Goal: Contribute content: Add original content to the website for others to see

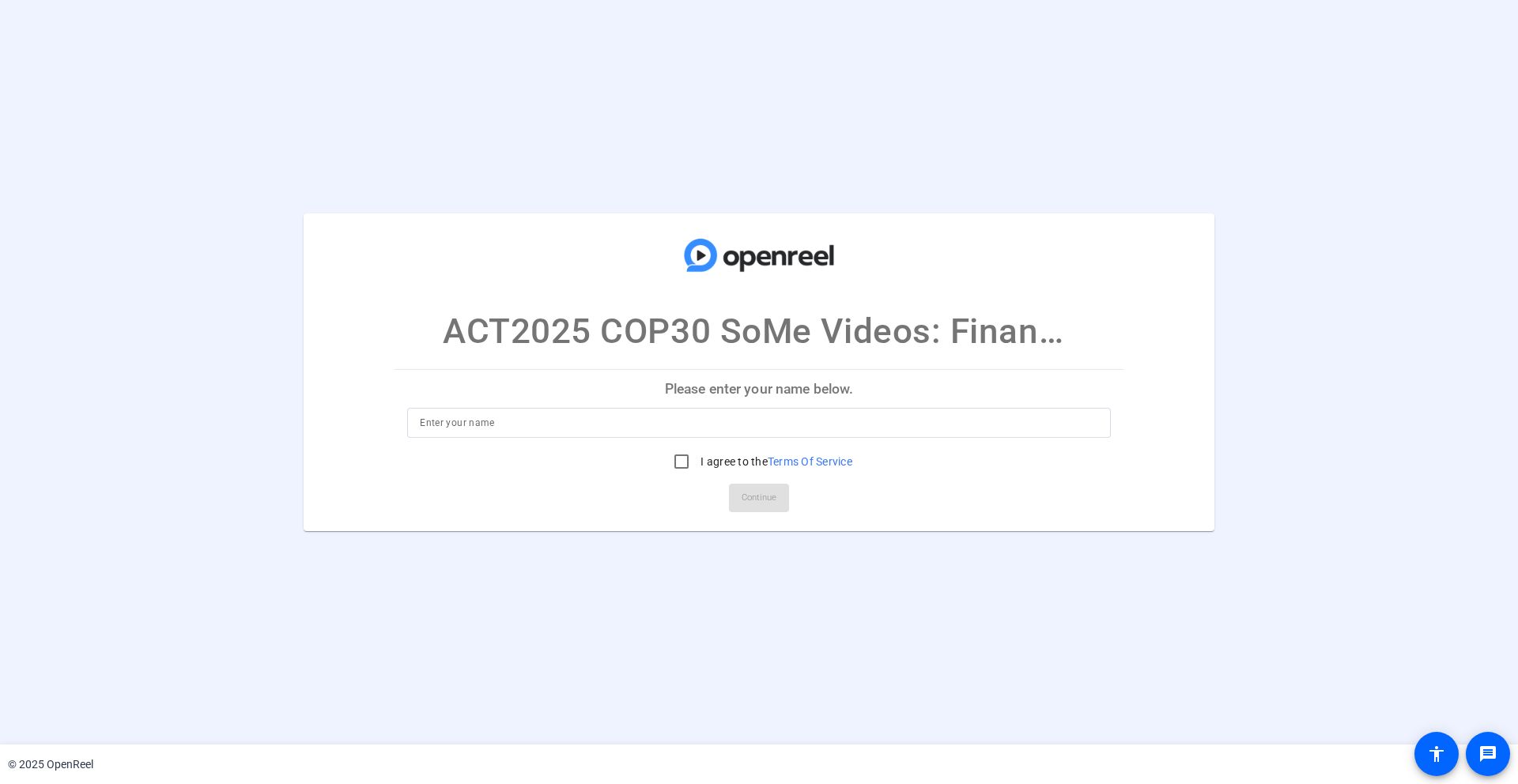
click at [803, 392] on p "Please enter your name below." at bounding box center [758, 388] width 729 height 38
click at [791, 423] on input at bounding box center [759, 423] width 678 height 19
type input "[PERSON_NAME]"
click at [676, 461] on input "I agree to the Terms Of Service" at bounding box center [681, 461] width 32 height 32
checkbox input "true"
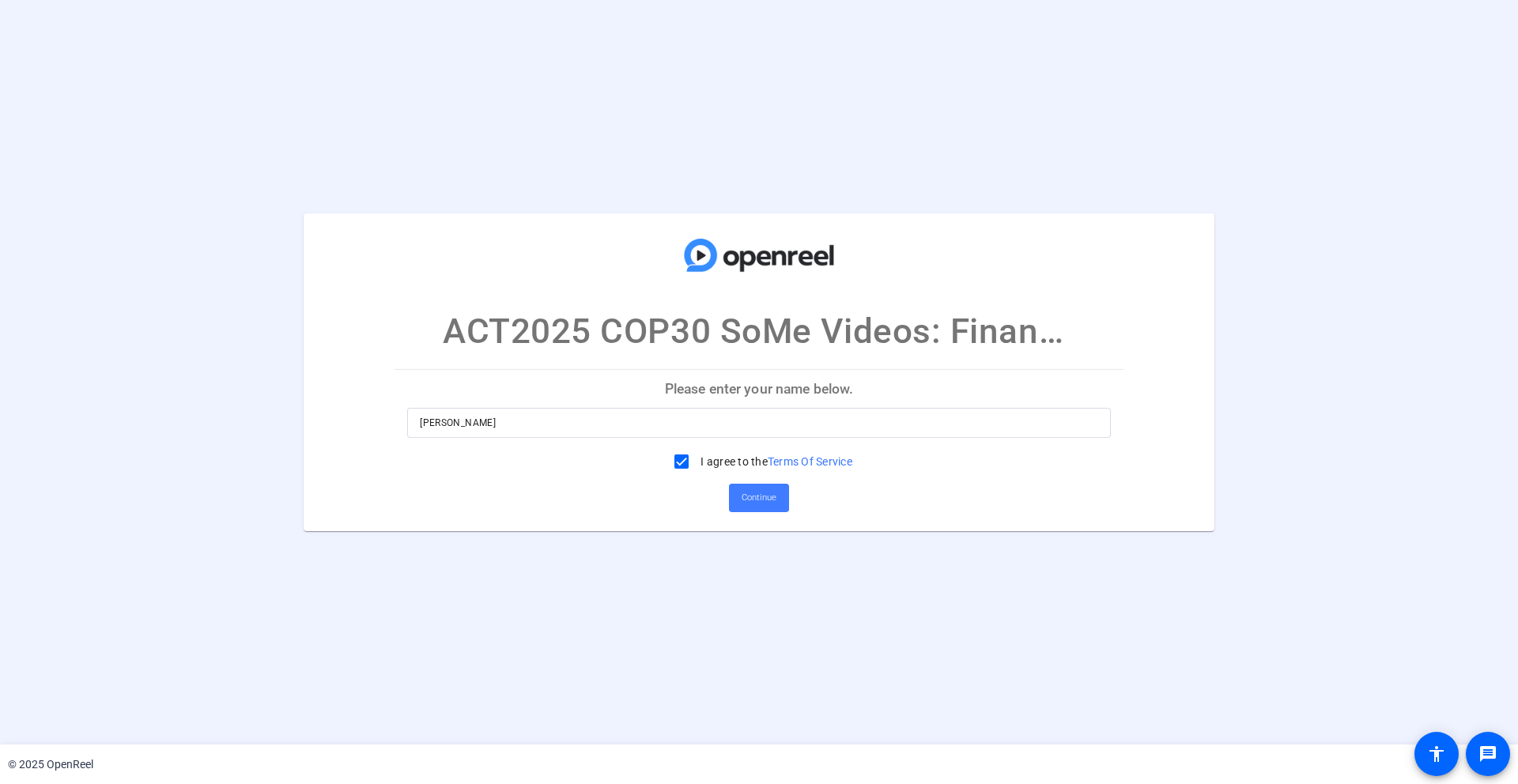
click at [753, 495] on span "Continue" at bounding box center [759, 498] width 35 height 23
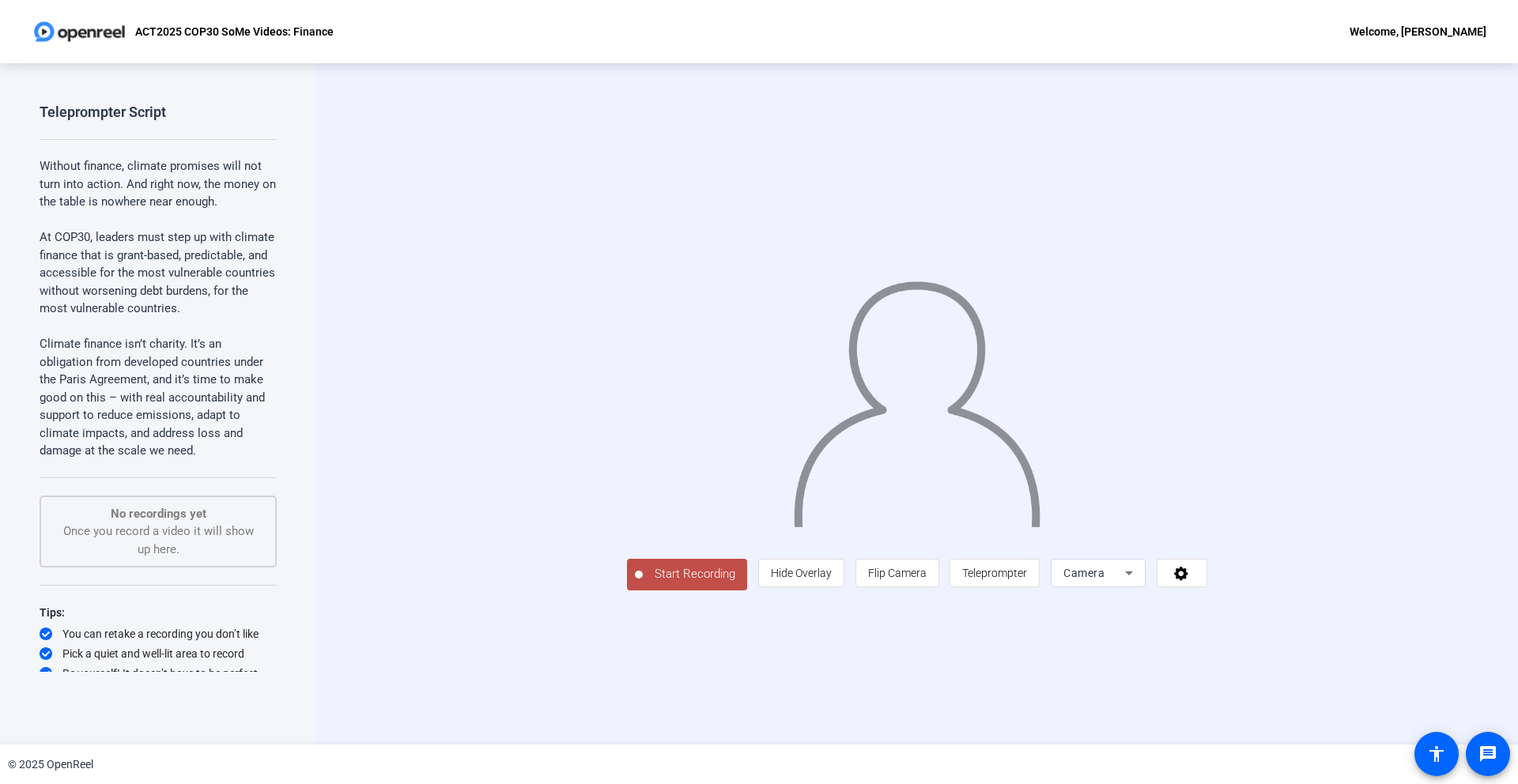
click at [1138, 582] on icon at bounding box center [1129, 573] width 19 height 19
click at [1276, 659] on div at bounding box center [759, 392] width 1518 height 784
click at [1027, 579] on span "Teleprompter" at bounding box center [994, 572] width 65 height 13
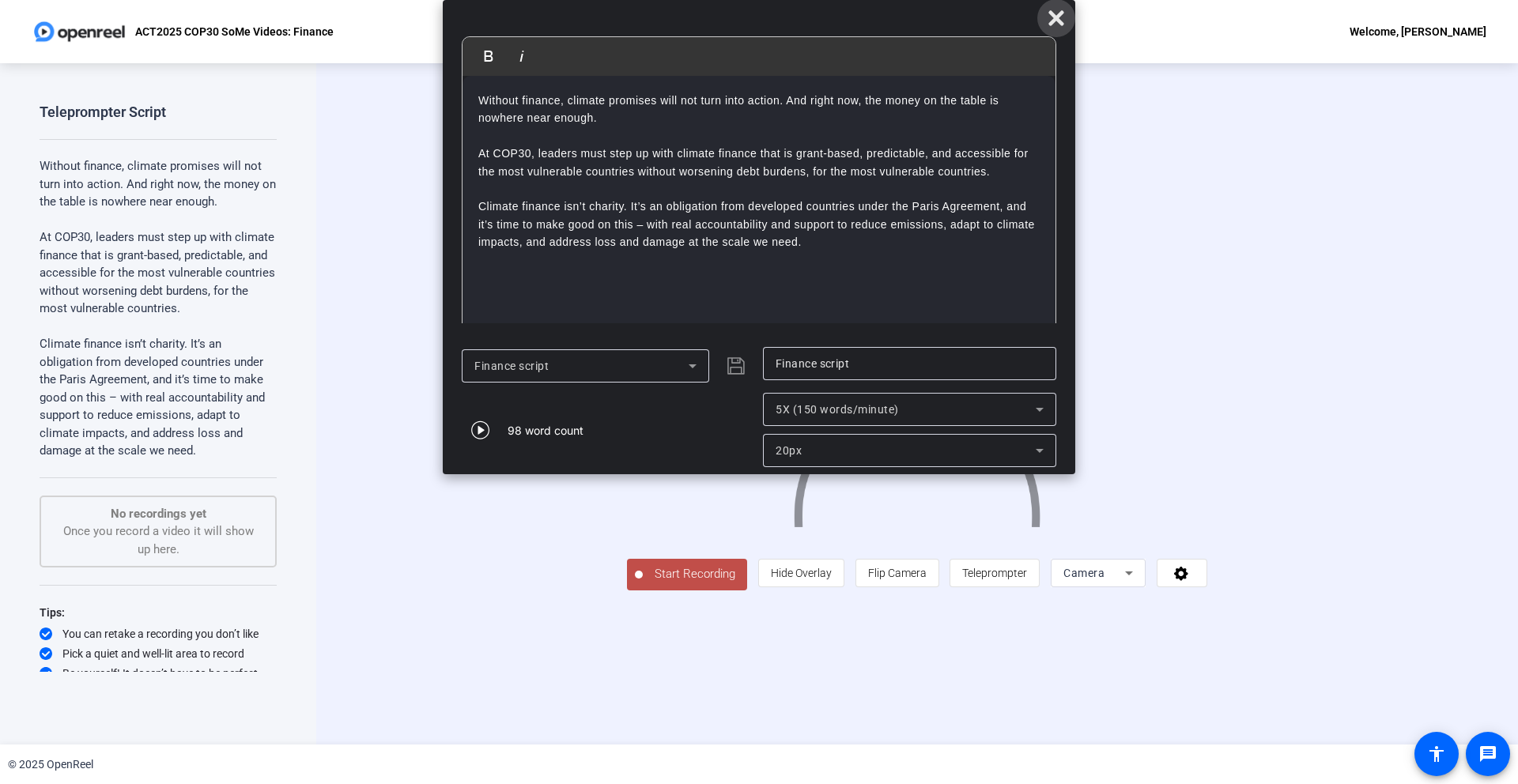
click at [1056, 19] on icon at bounding box center [1055, 17] width 15 height 15
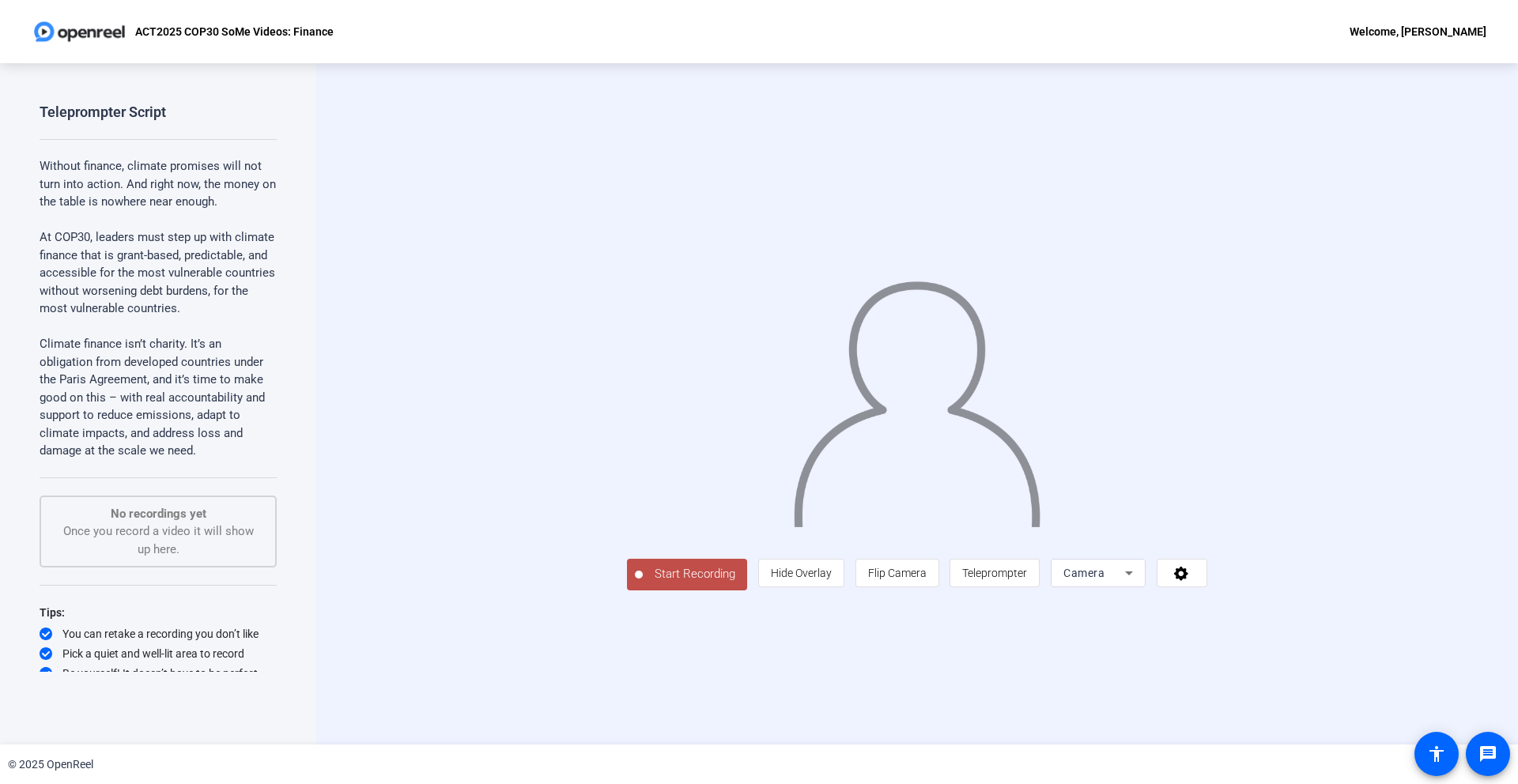
click at [643, 583] on span "Start Recording" at bounding box center [695, 573] width 105 height 18
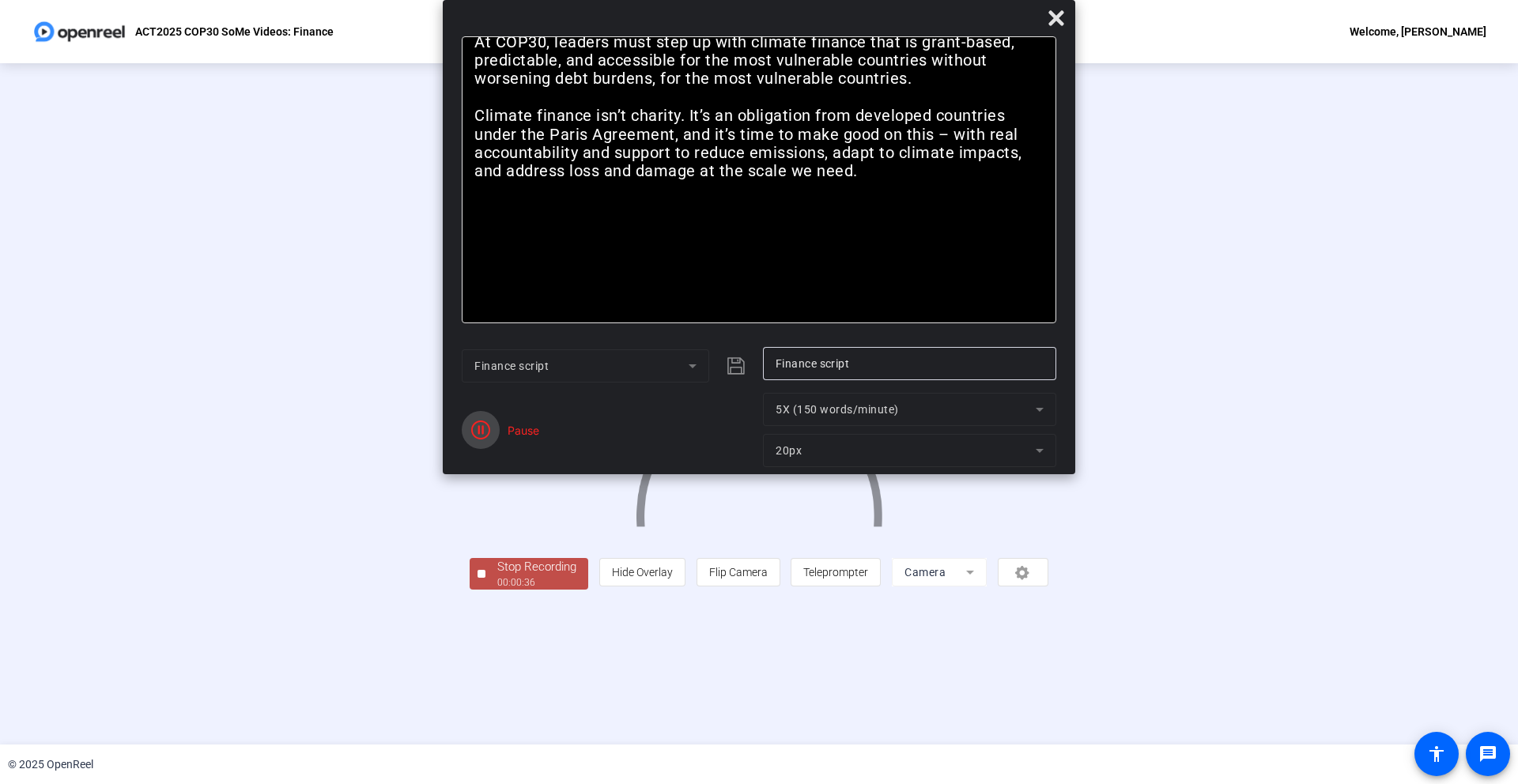
click at [479, 426] on icon "button" at bounding box center [480, 430] width 19 height 19
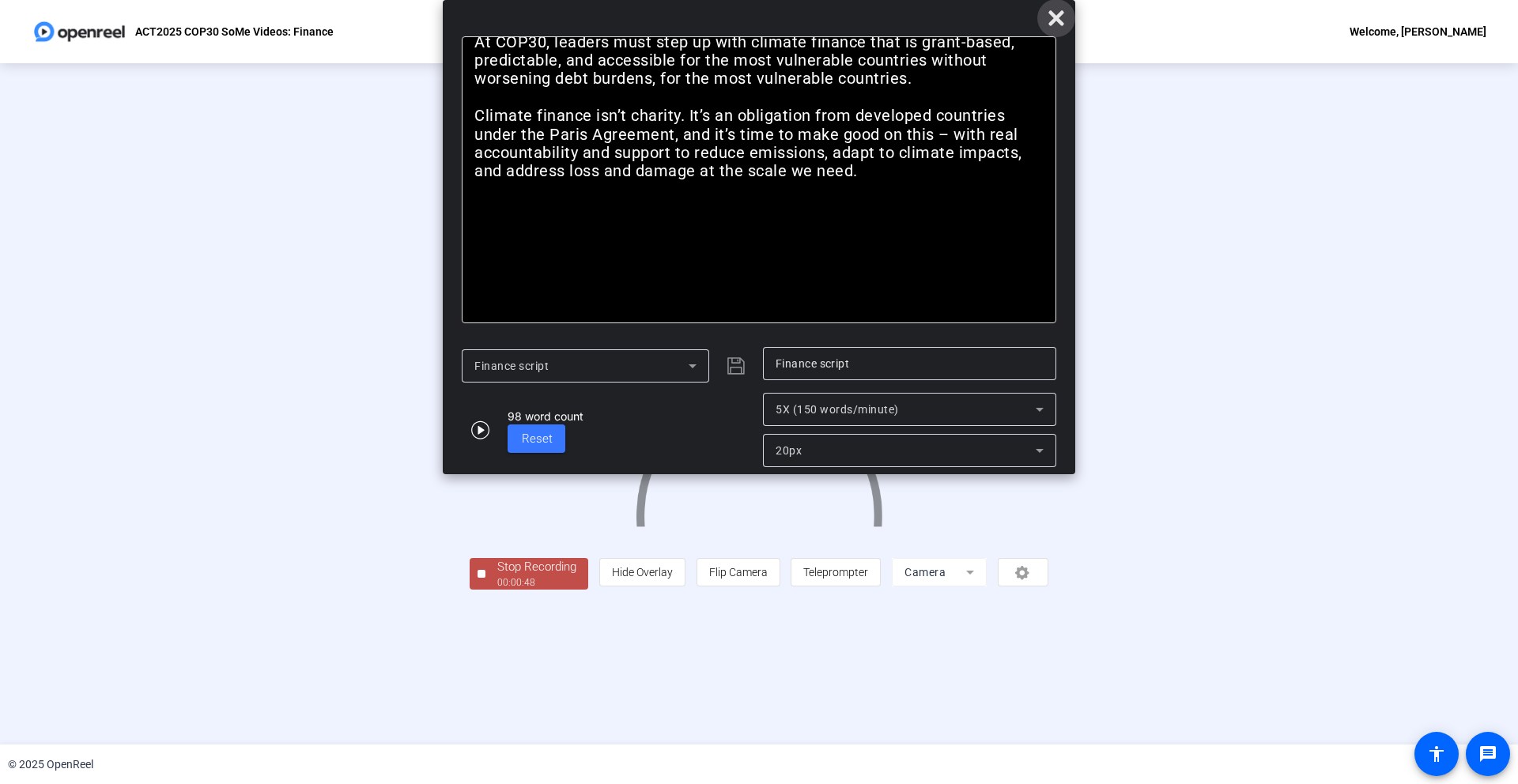
click at [1057, 18] on icon at bounding box center [1055, 17] width 15 height 15
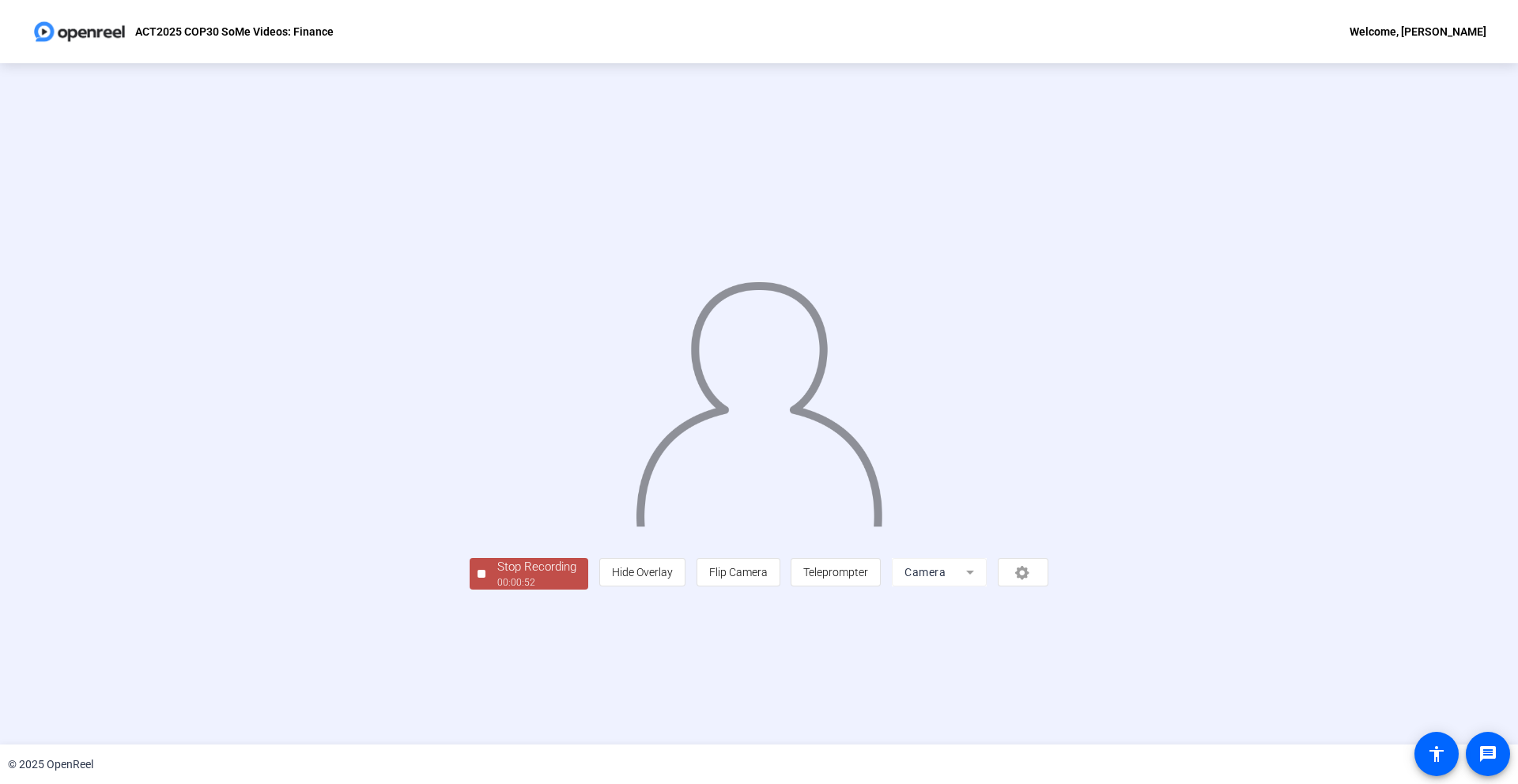
click at [478, 577] on div at bounding box center [481, 573] width 8 height 8
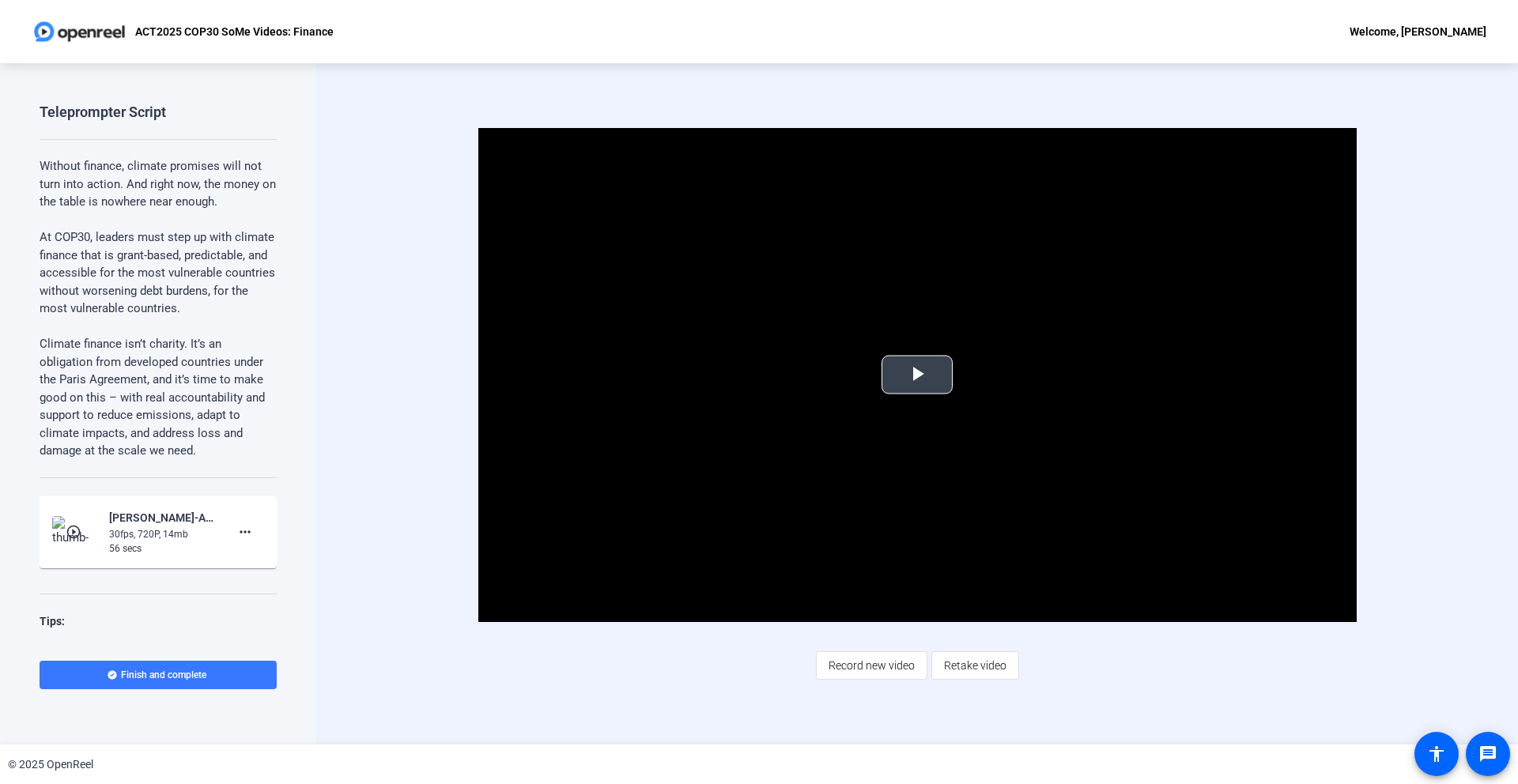
click at [917, 375] on span "Video Player" at bounding box center [917, 375] width 0 height 0
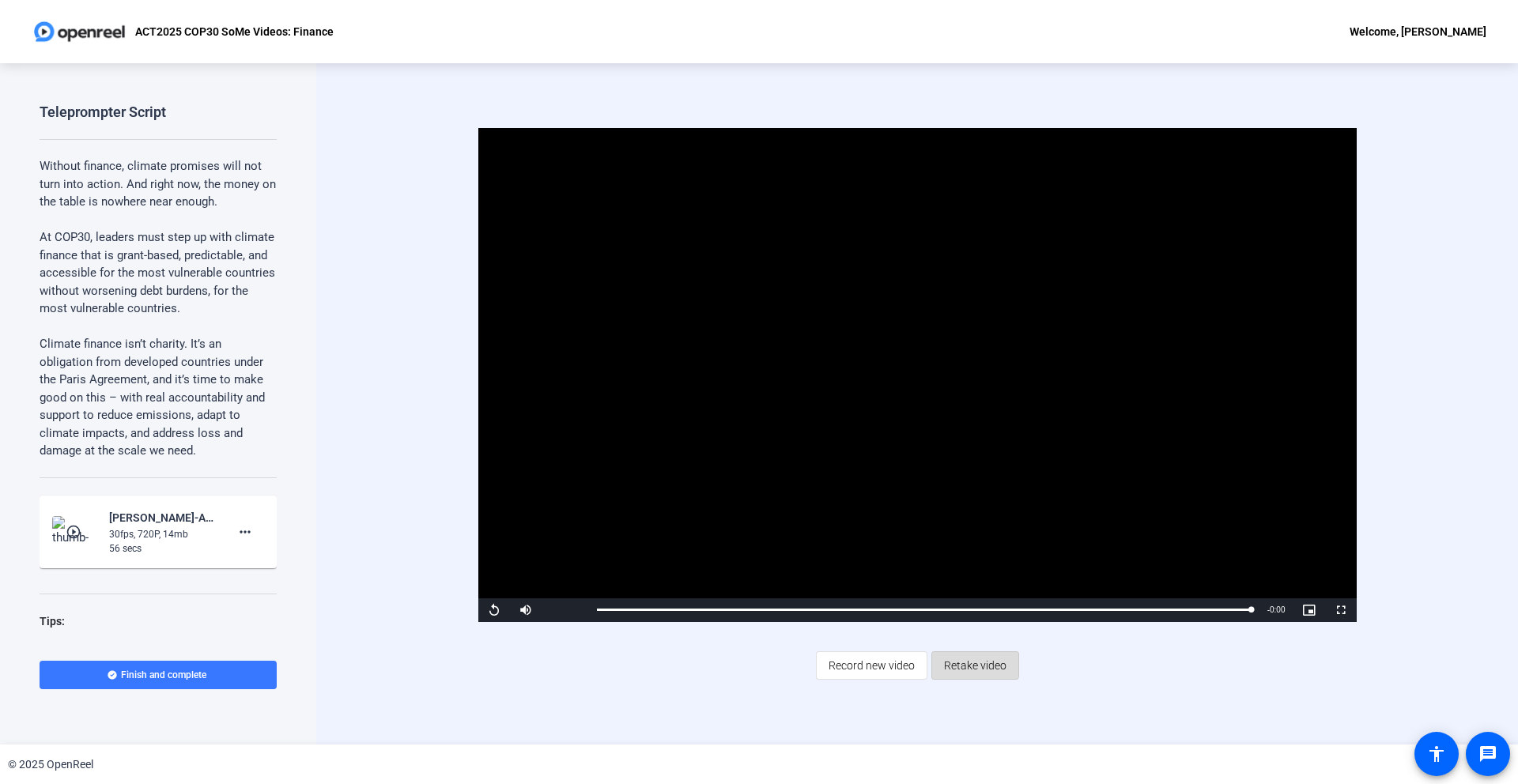
click at [971, 664] on span "Retake video" at bounding box center [975, 665] width 62 height 30
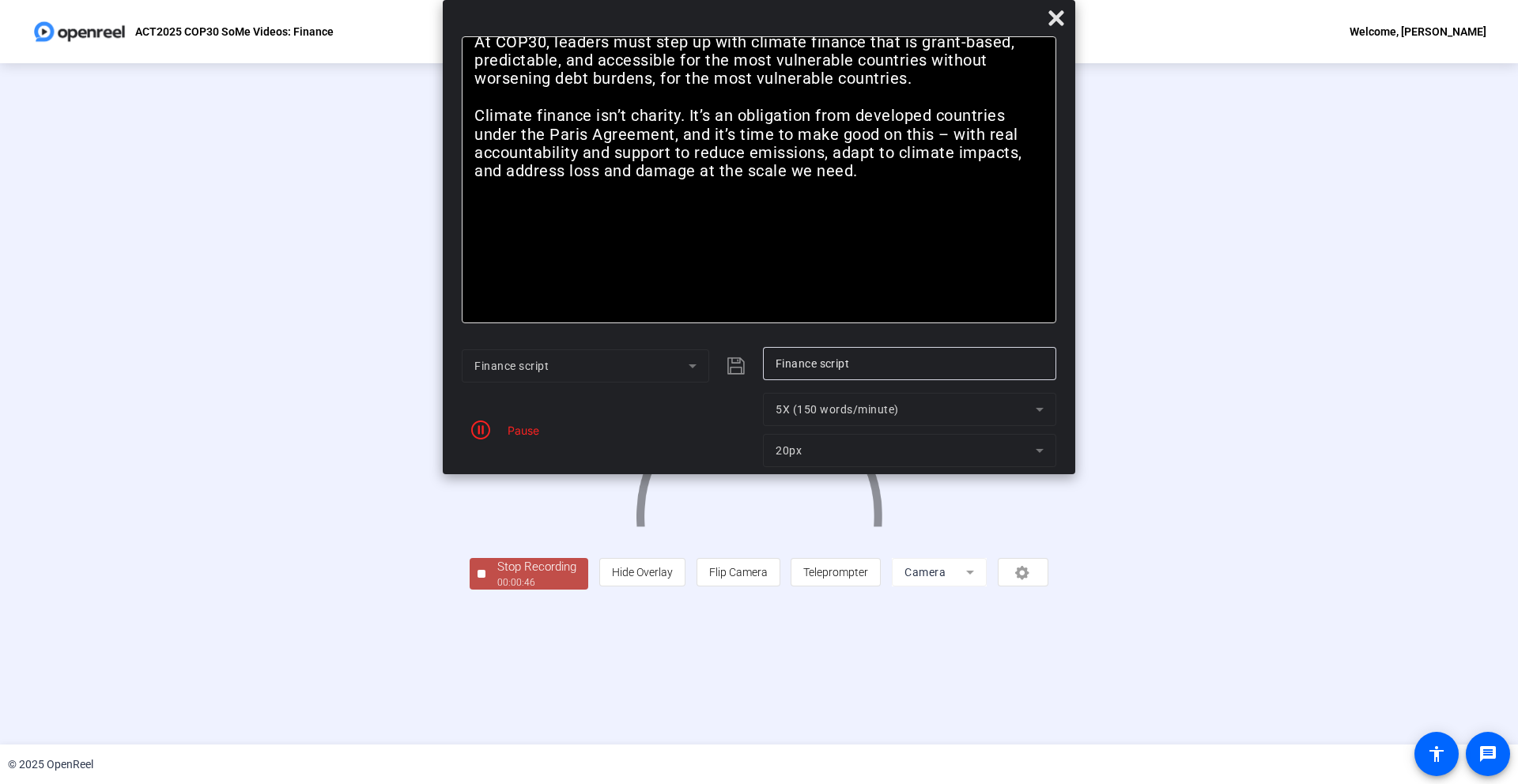
click at [497, 576] on div "Stop Recording" at bounding box center [536, 567] width 79 height 18
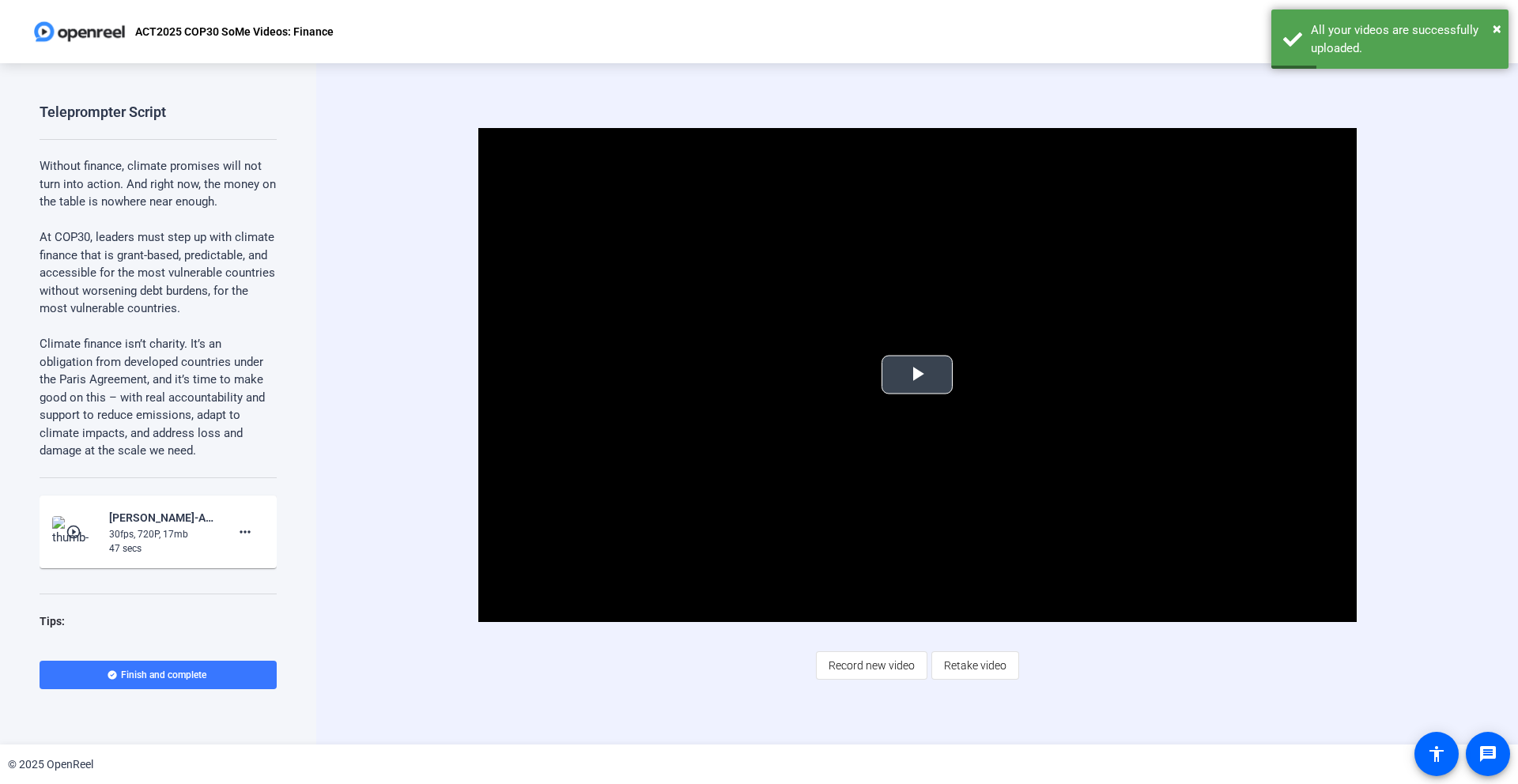
click at [917, 375] on span "Video Player" at bounding box center [917, 375] width 0 height 0
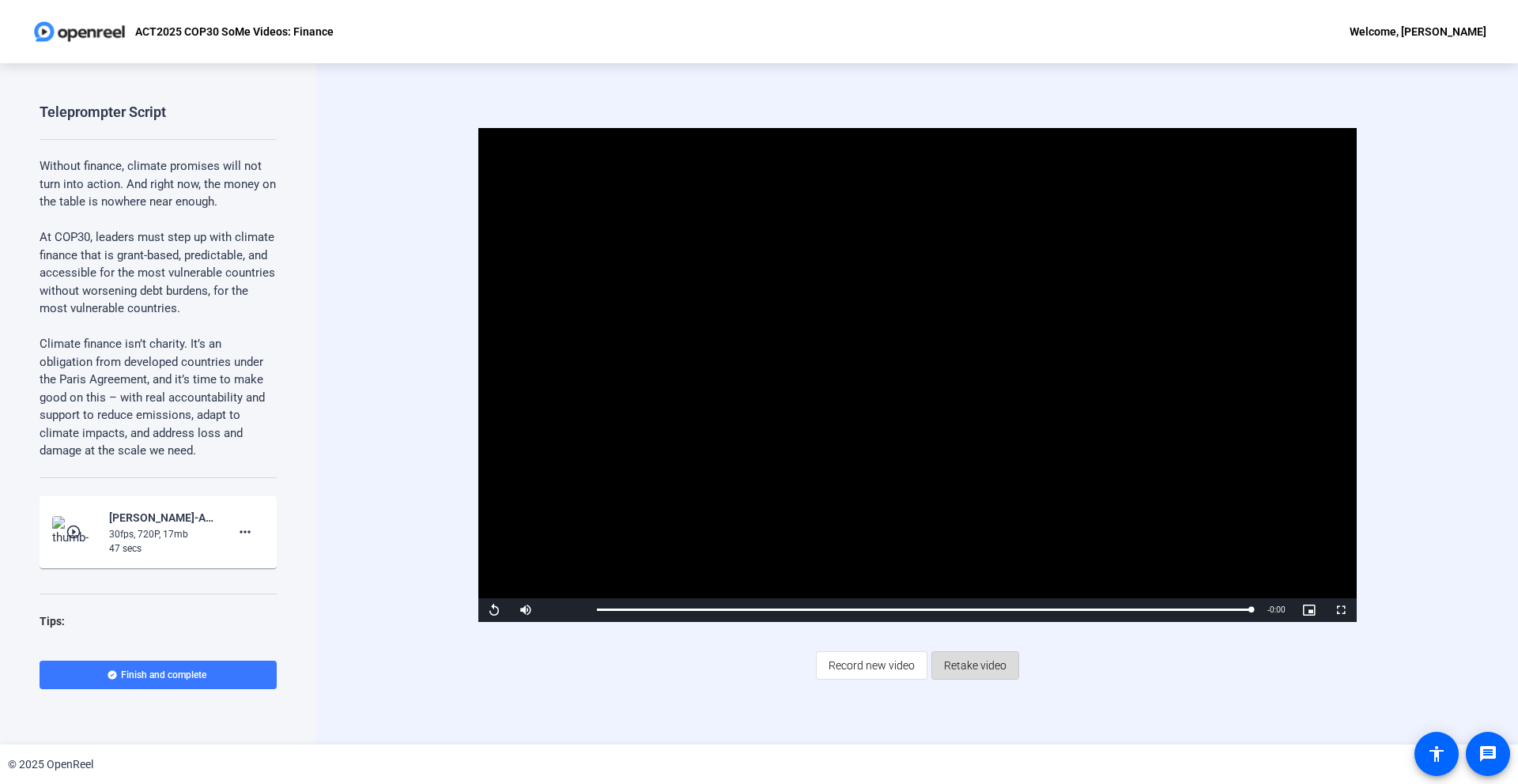
click at [969, 663] on span "Retake video" at bounding box center [975, 665] width 62 height 30
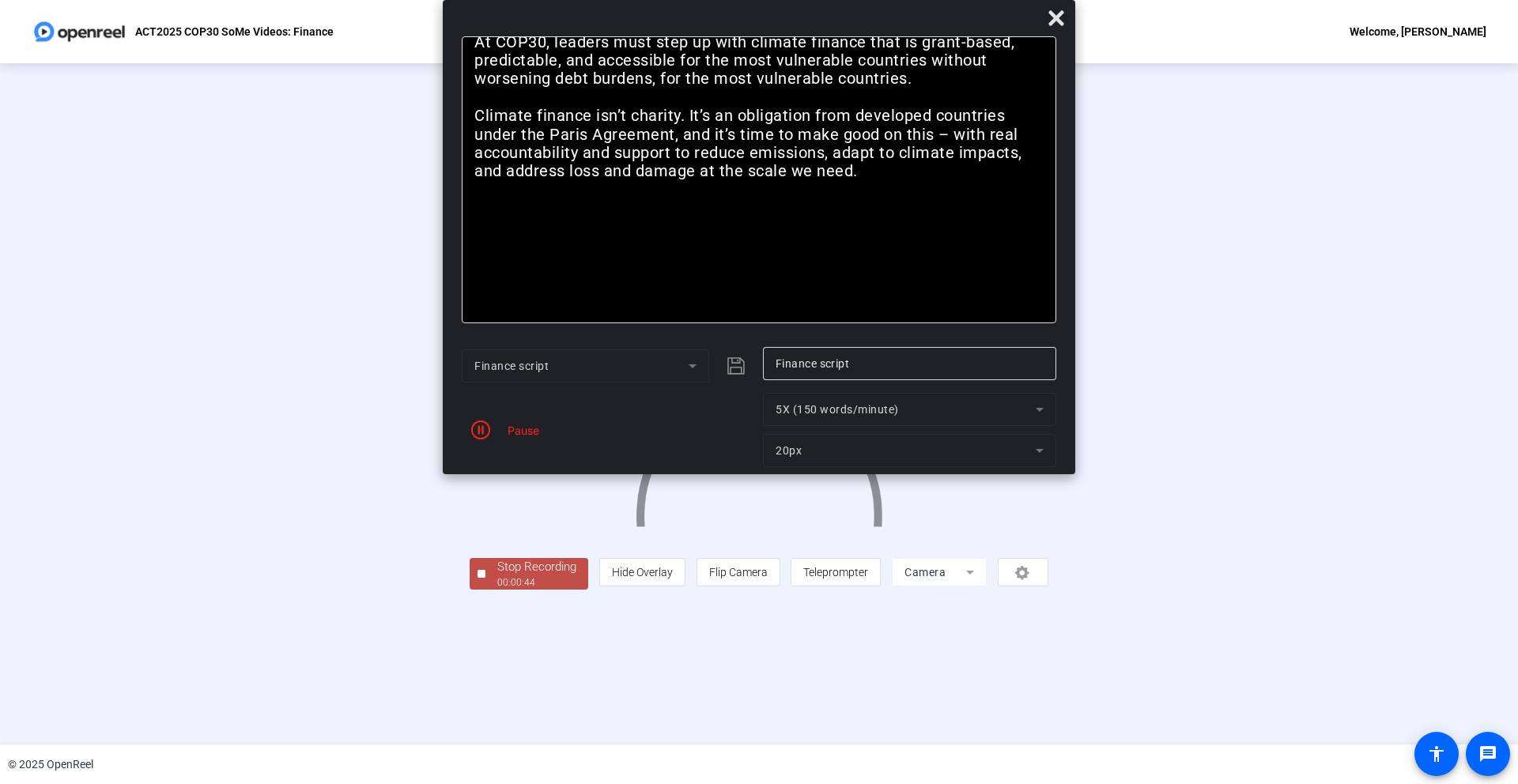
click at [497, 576] on div "Stop Recording" at bounding box center [536, 567] width 79 height 18
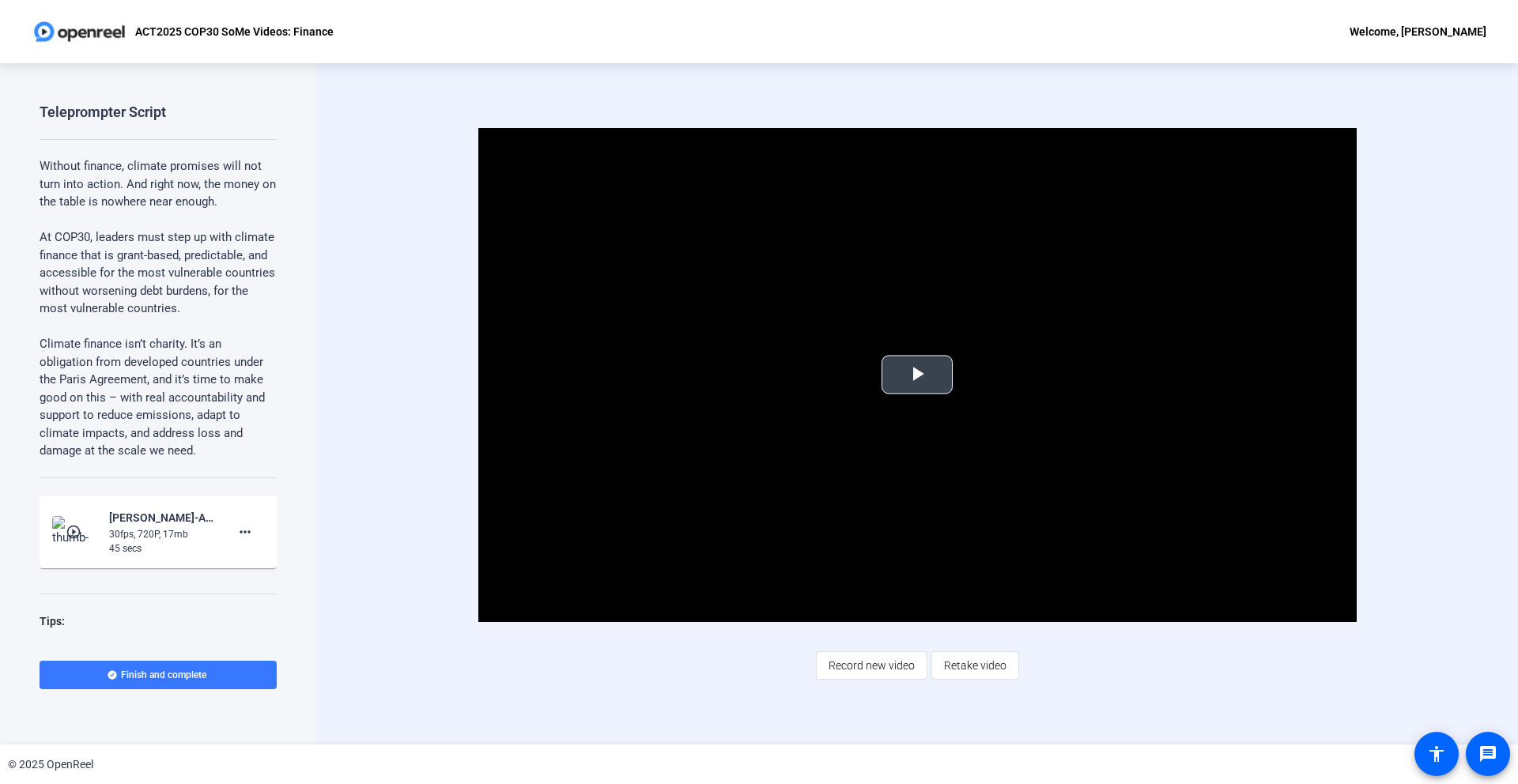
click at [917, 375] on span "Video Player" at bounding box center [917, 375] width 0 height 0
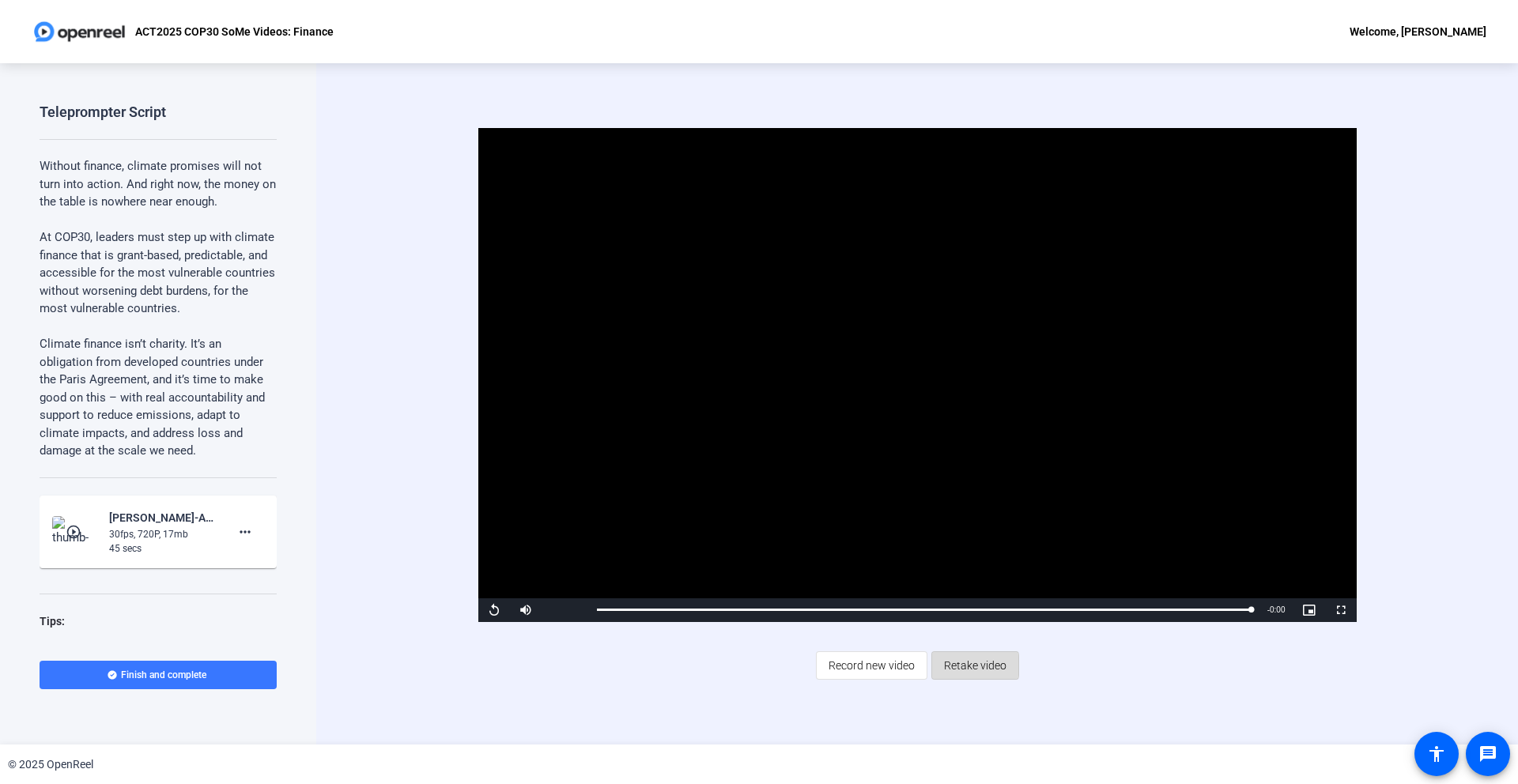
click at [959, 666] on span "Retake video" at bounding box center [975, 665] width 62 height 30
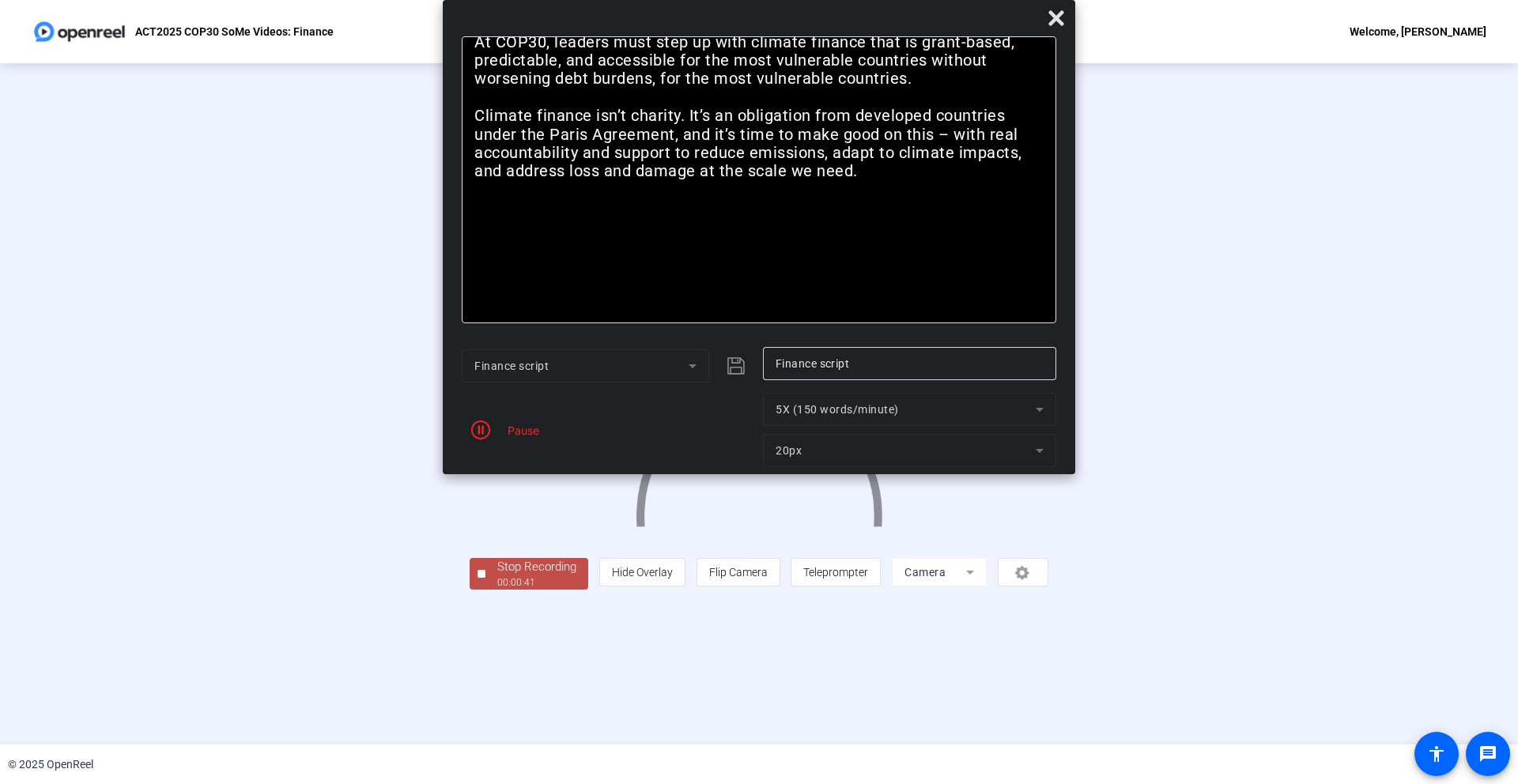
click at [497, 576] on div "Stop Recording" at bounding box center [536, 567] width 79 height 18
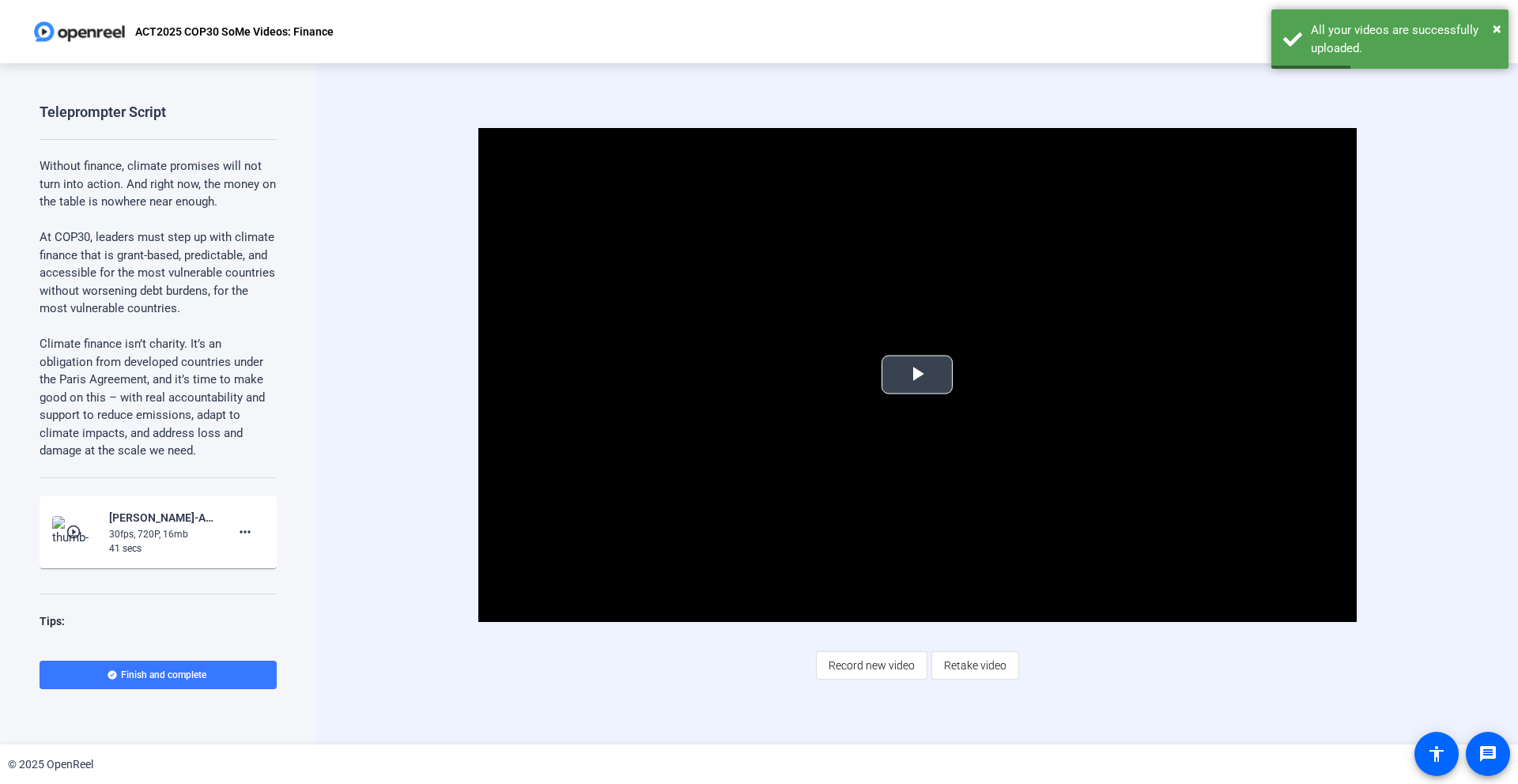
click at [917, 375] on span "Video Player" at bounding box center [917, 375] width 0 height 0
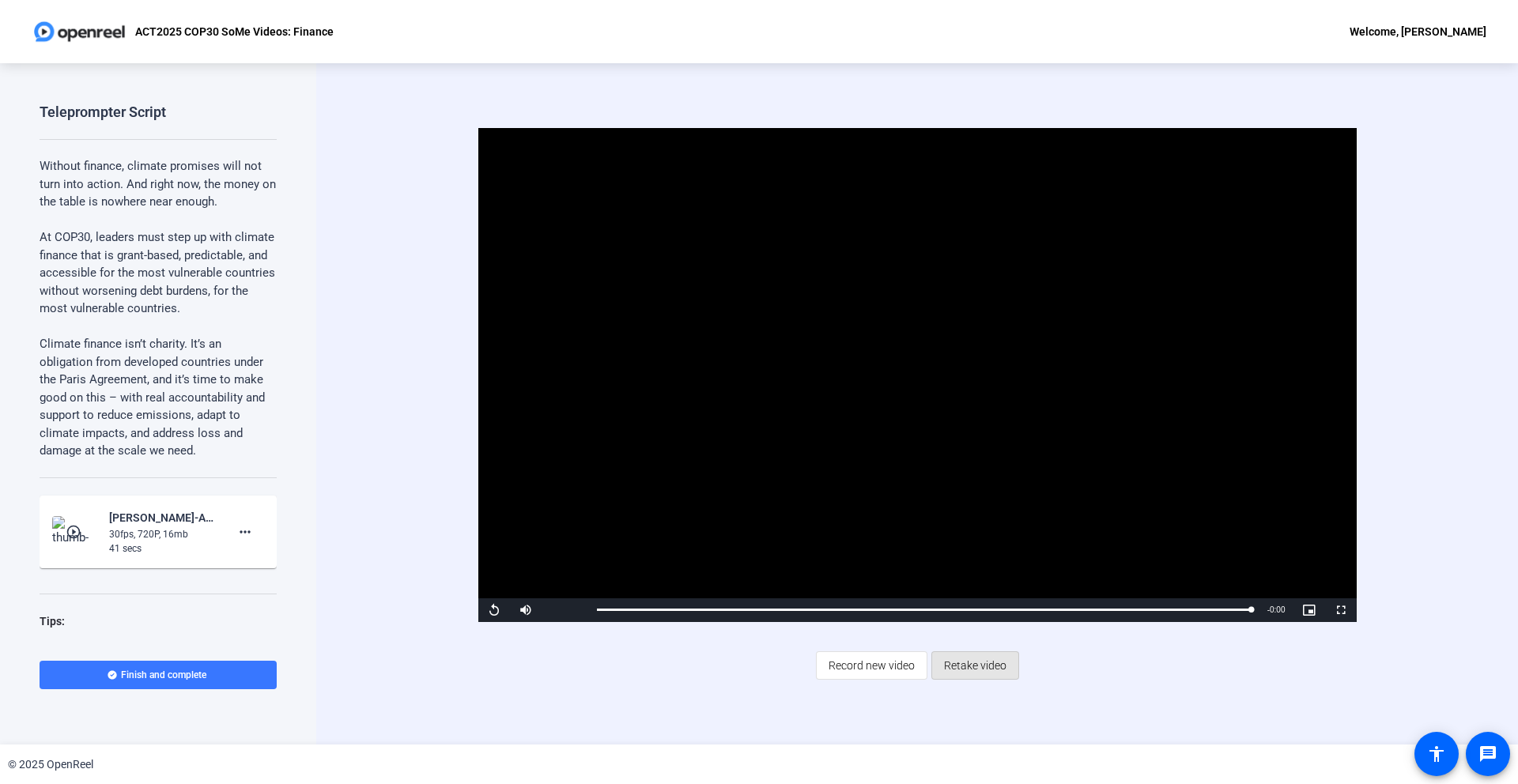
click at [978, 668] on span "Retake video" at bounding box center [975, 665] width 62 height 30
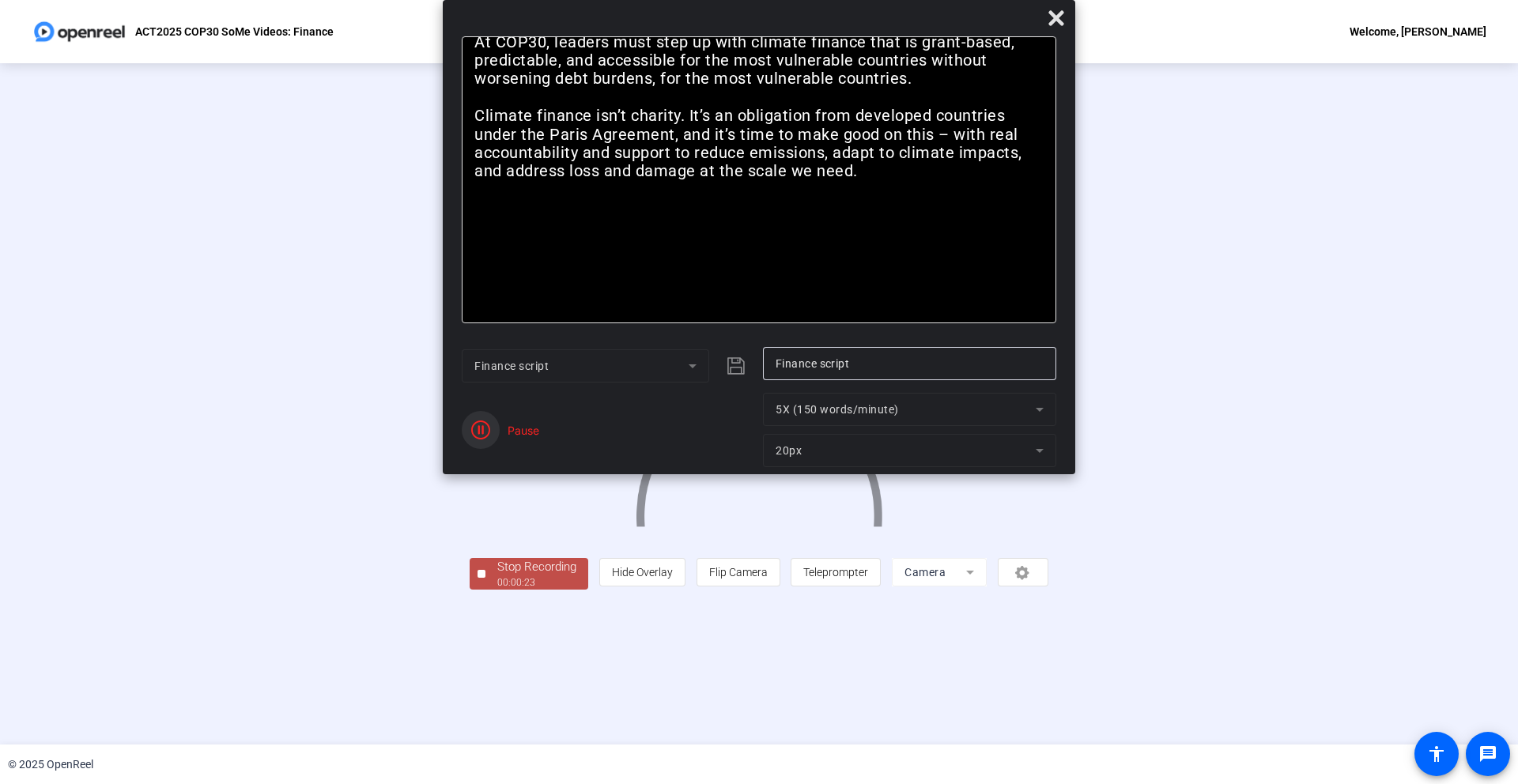
click at [482, 433] on icon "button" at bounding box center [480, 430] width 19 height 19
click at [497, 576] on div "Stop Recording" at bounding box center [536, 567] width 79 height 18
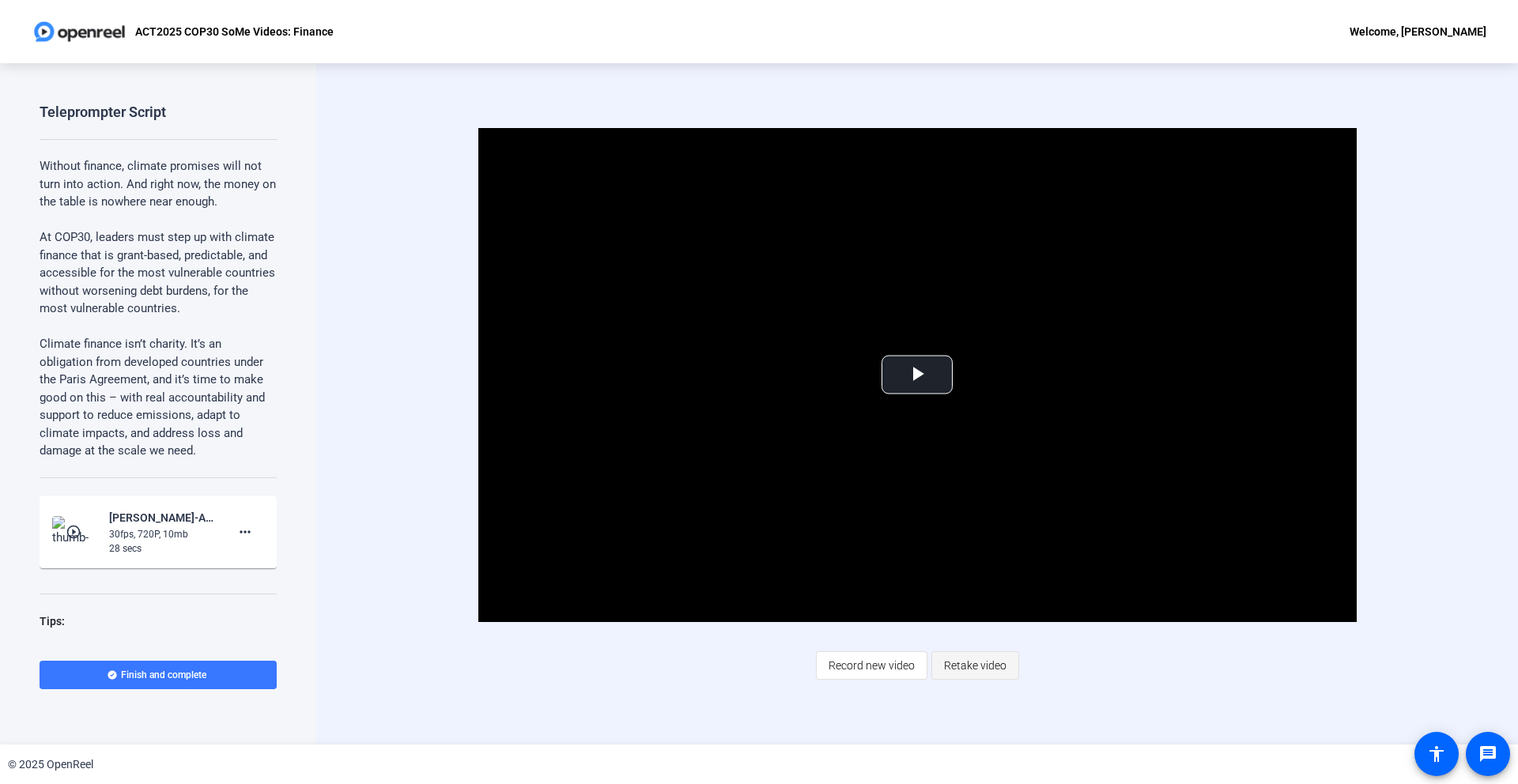
click at [971, 666] on span "Retake video" at bounding box center [975, 665] width 62 height 30
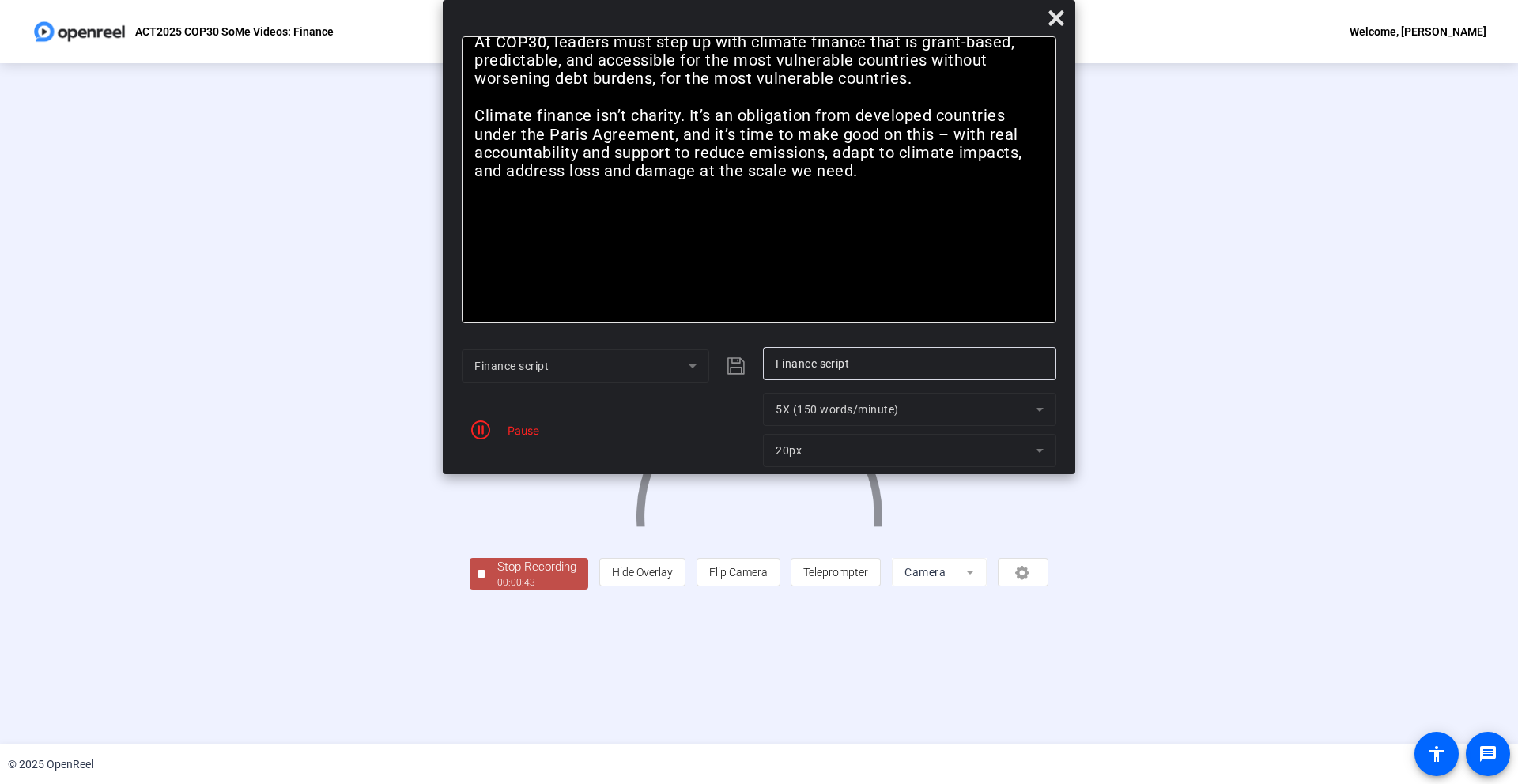
click at [497, 576] on div "Stop Recording" at bounding box center [536, 567] width 79 height 18
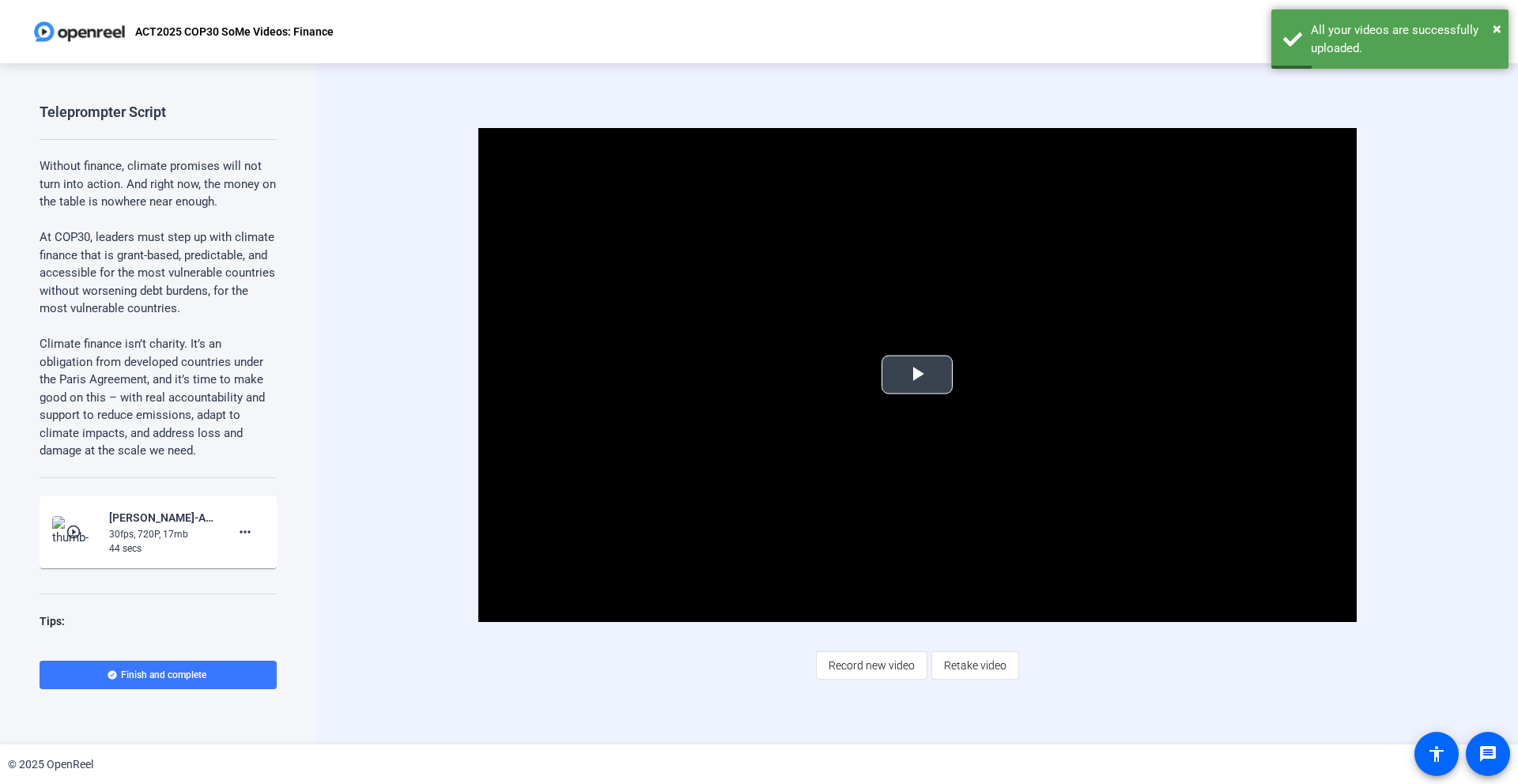
click at [917, 375] on span "Video Player" at bounding box center [917, 375] width 0 height 0
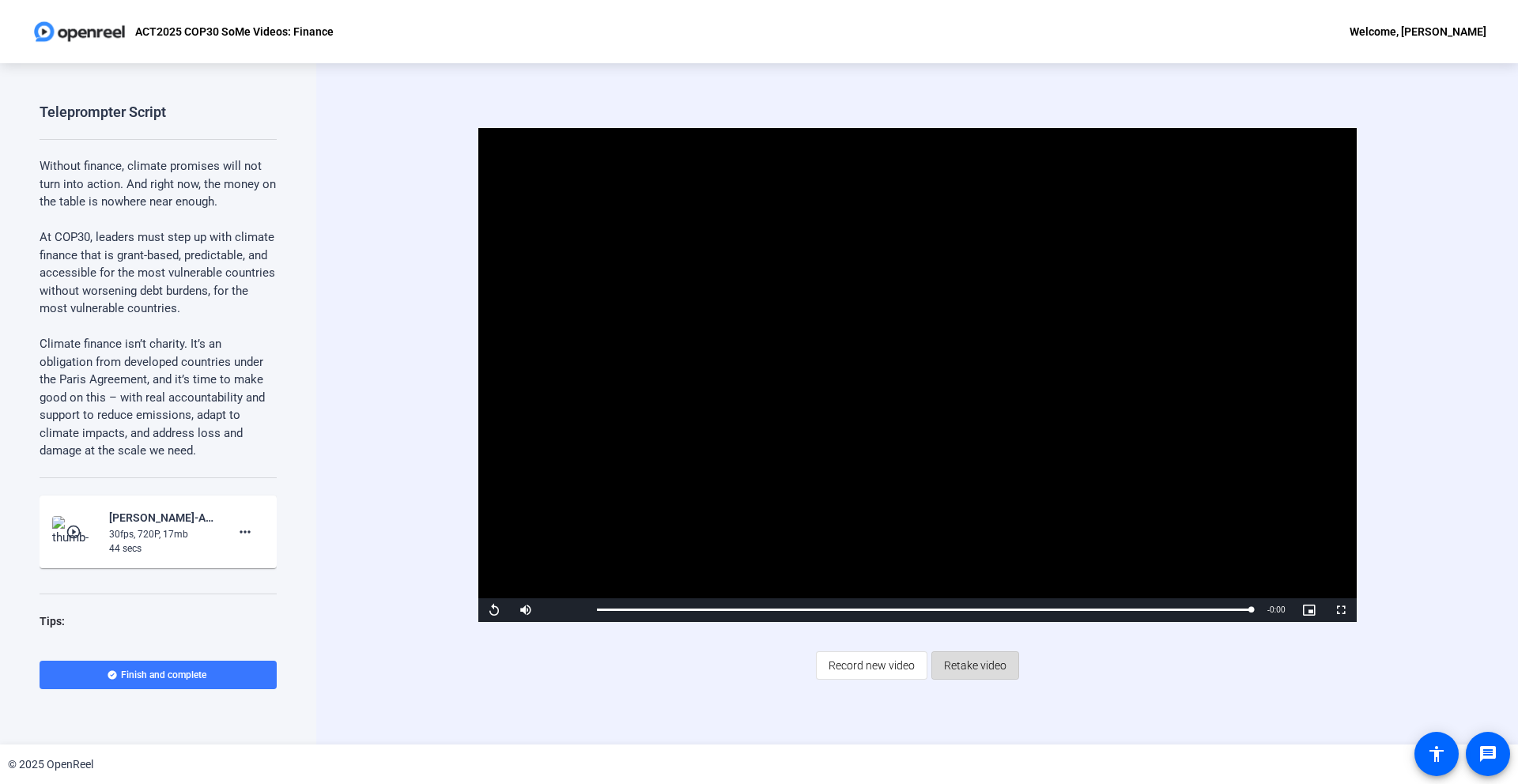
click at [970, 665] on span "Retake video" at bounding box center [975, 665] width 62 height 30
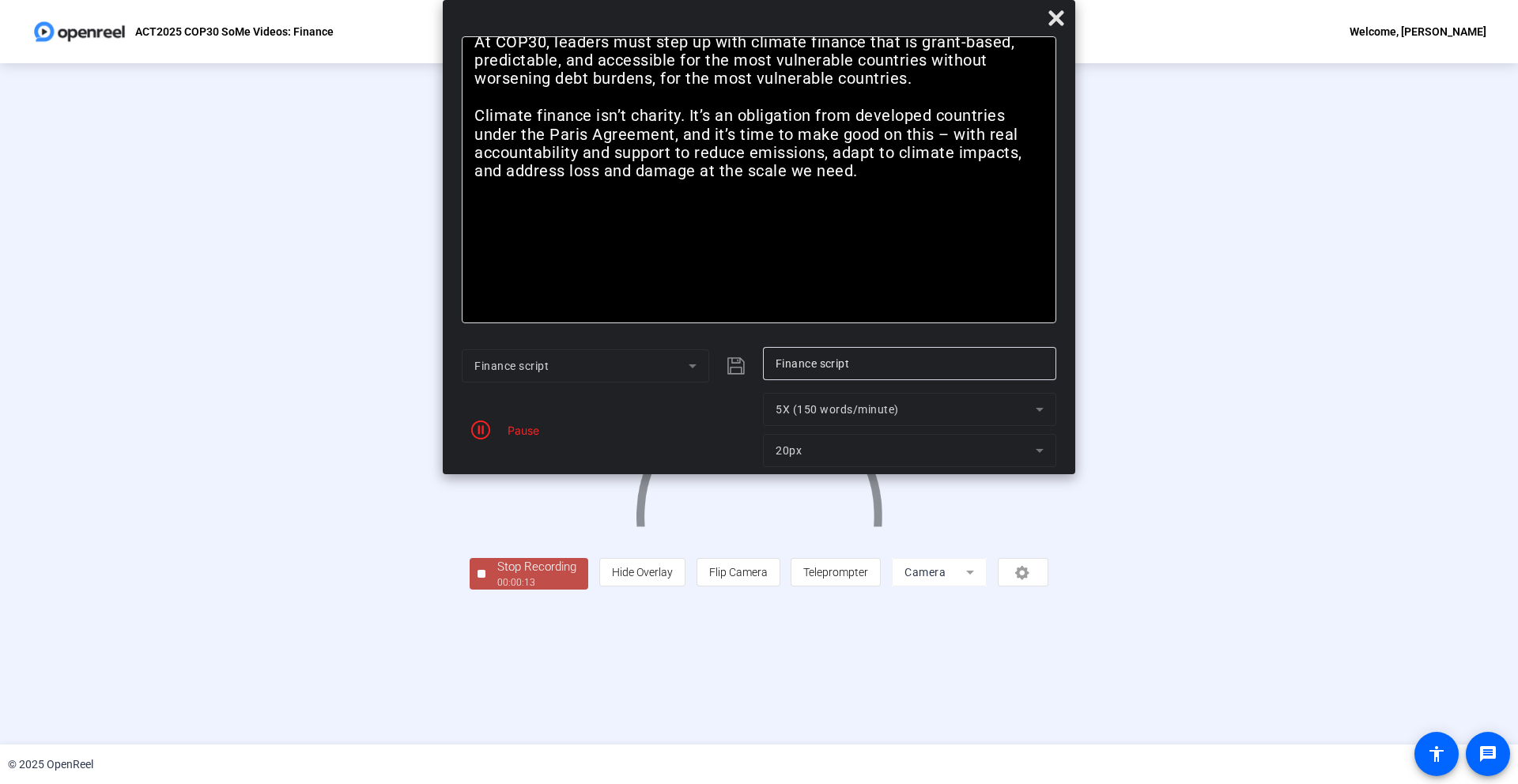
click at [497, 576] on div "Stop Recording" at bounding box center [536, 567] width 79 height 18
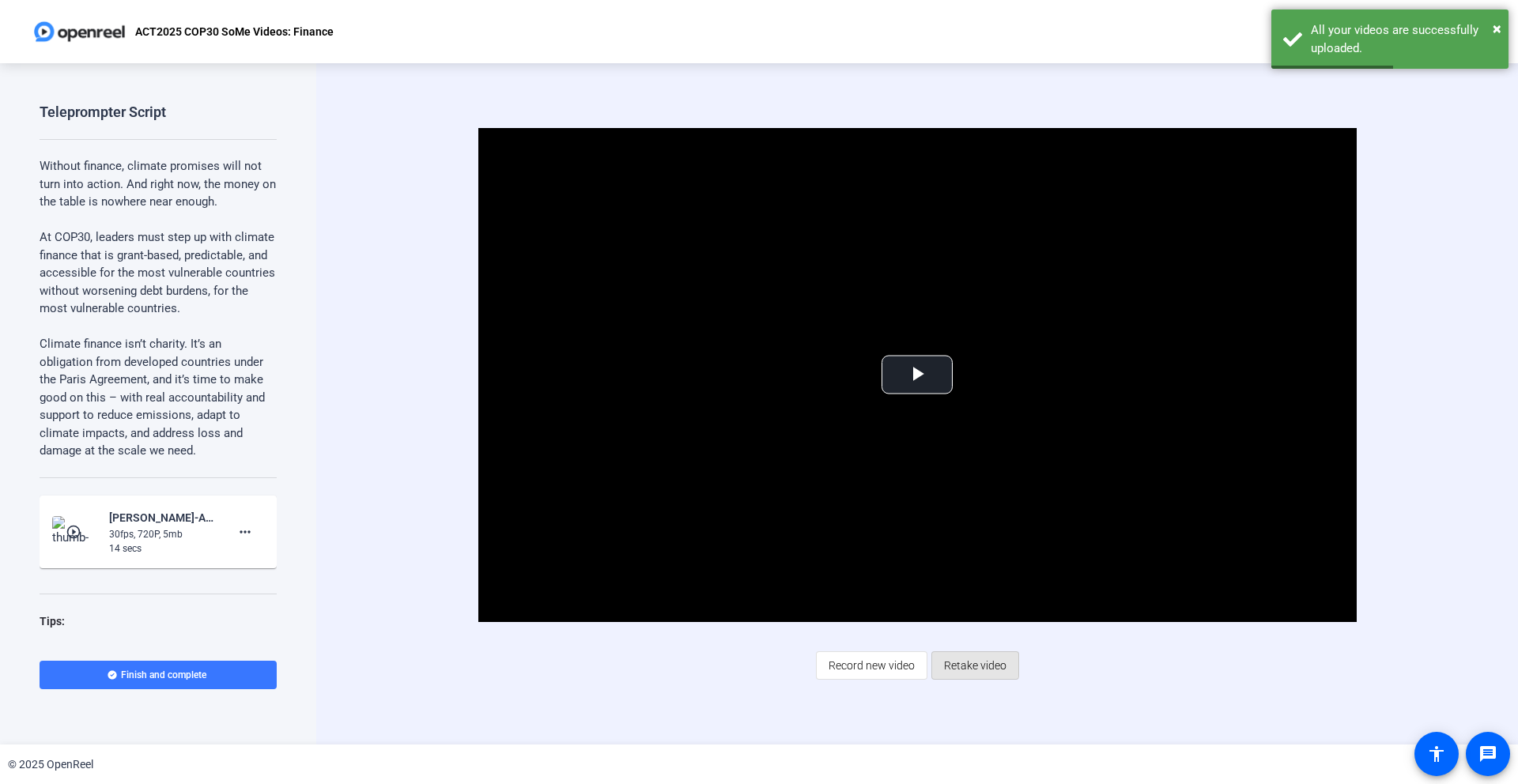
click at [971, 663] on span "Retake video" at bounding box center [975, 665] width 62 height 30
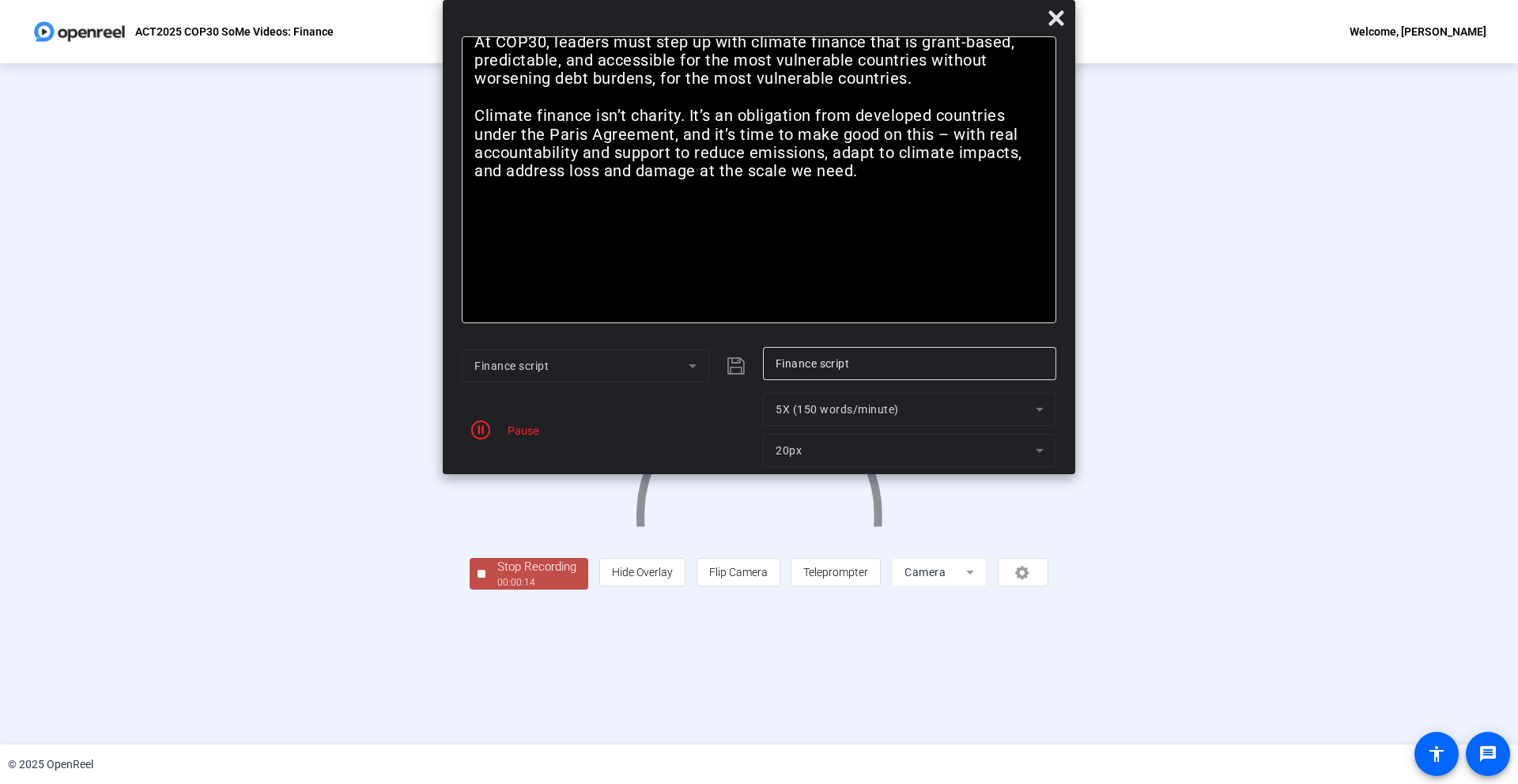
click at [497, 576] on div "Stop Recording" at bounding box center [536, 567] width 79 height 18
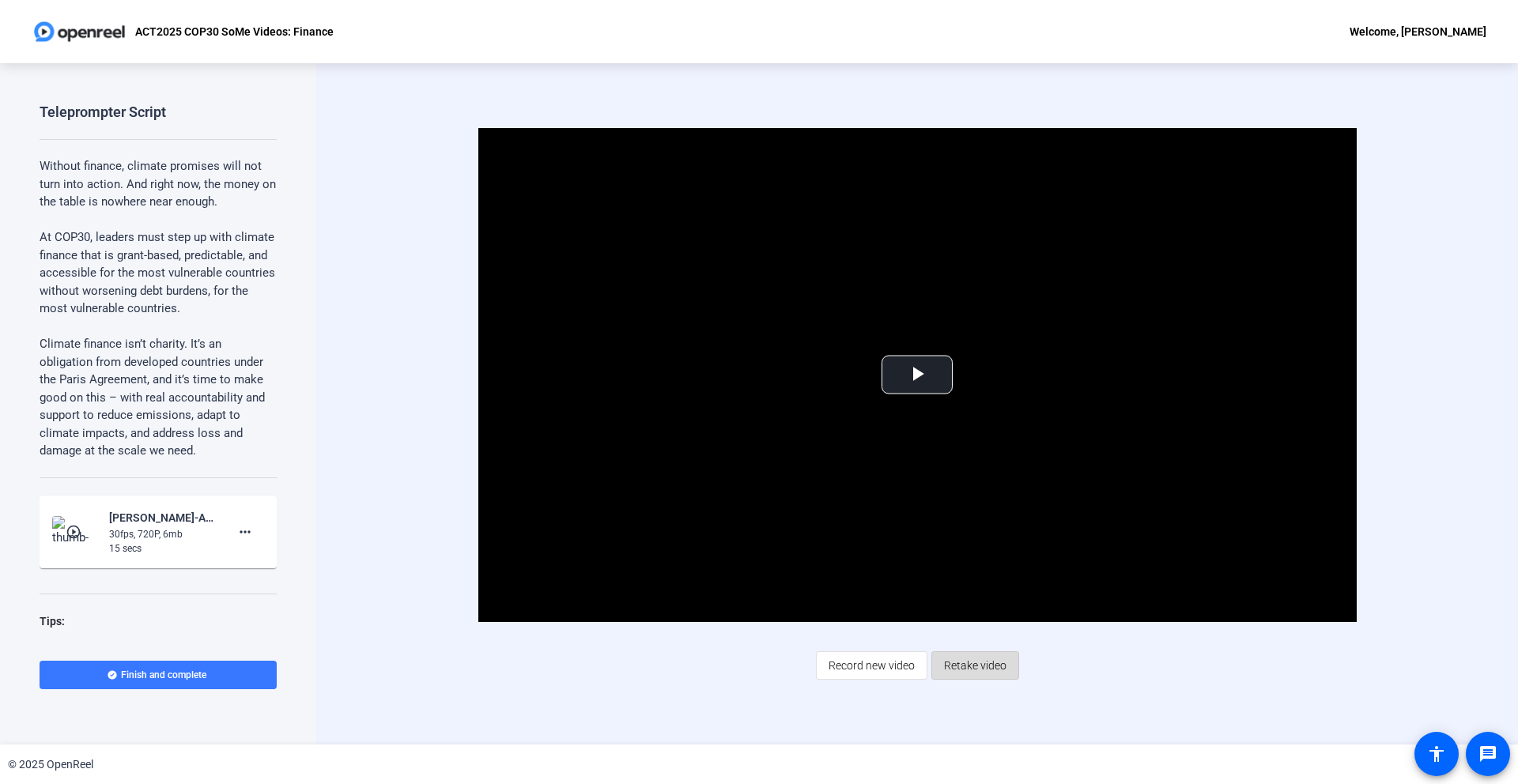
click at [982, 663] on span "Retake video" at bounding box center [975, 665] width 62 height 30
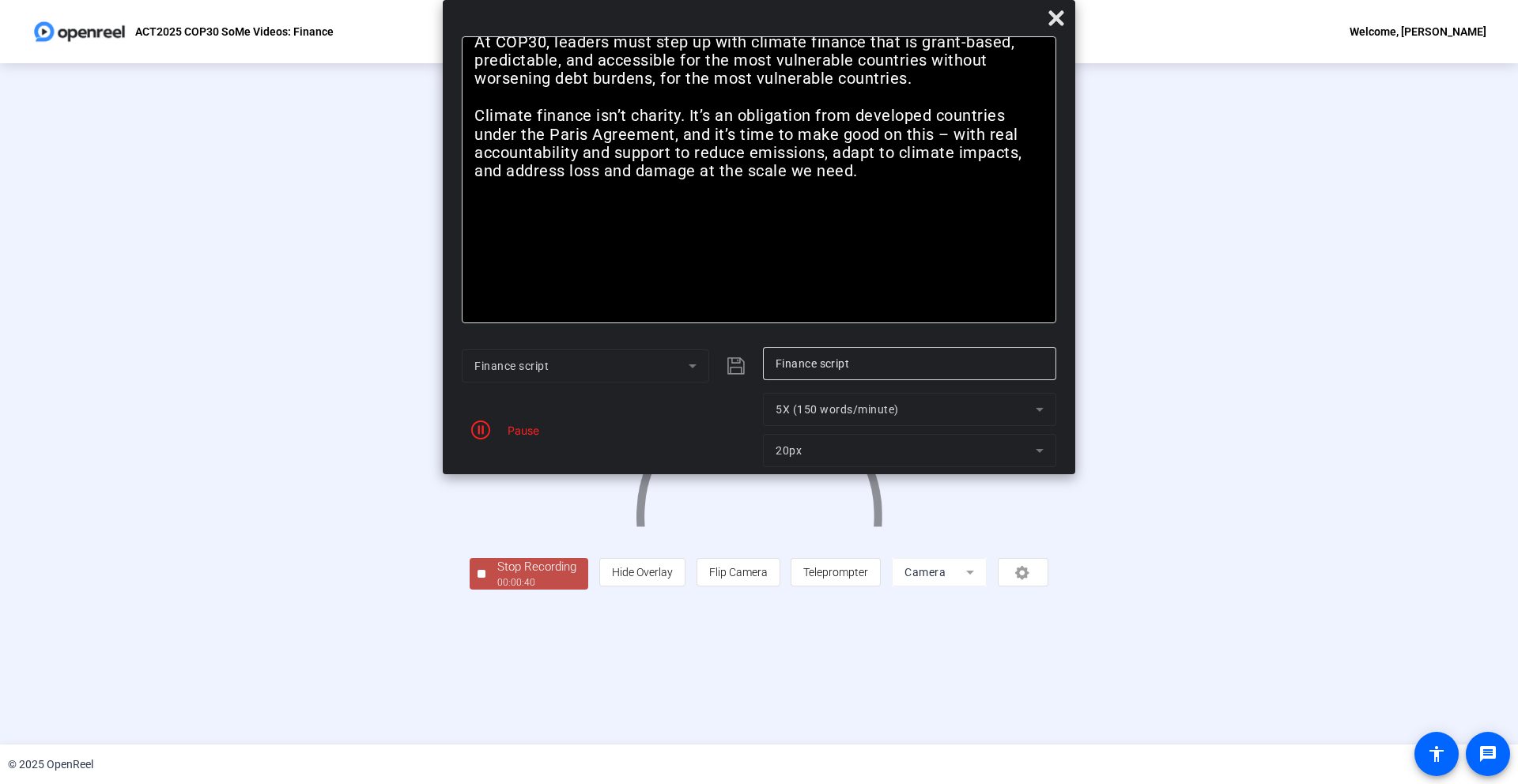
click at [497, 576] on div "Stop Recording" at bounding box center [536, 567] width 79 height 18
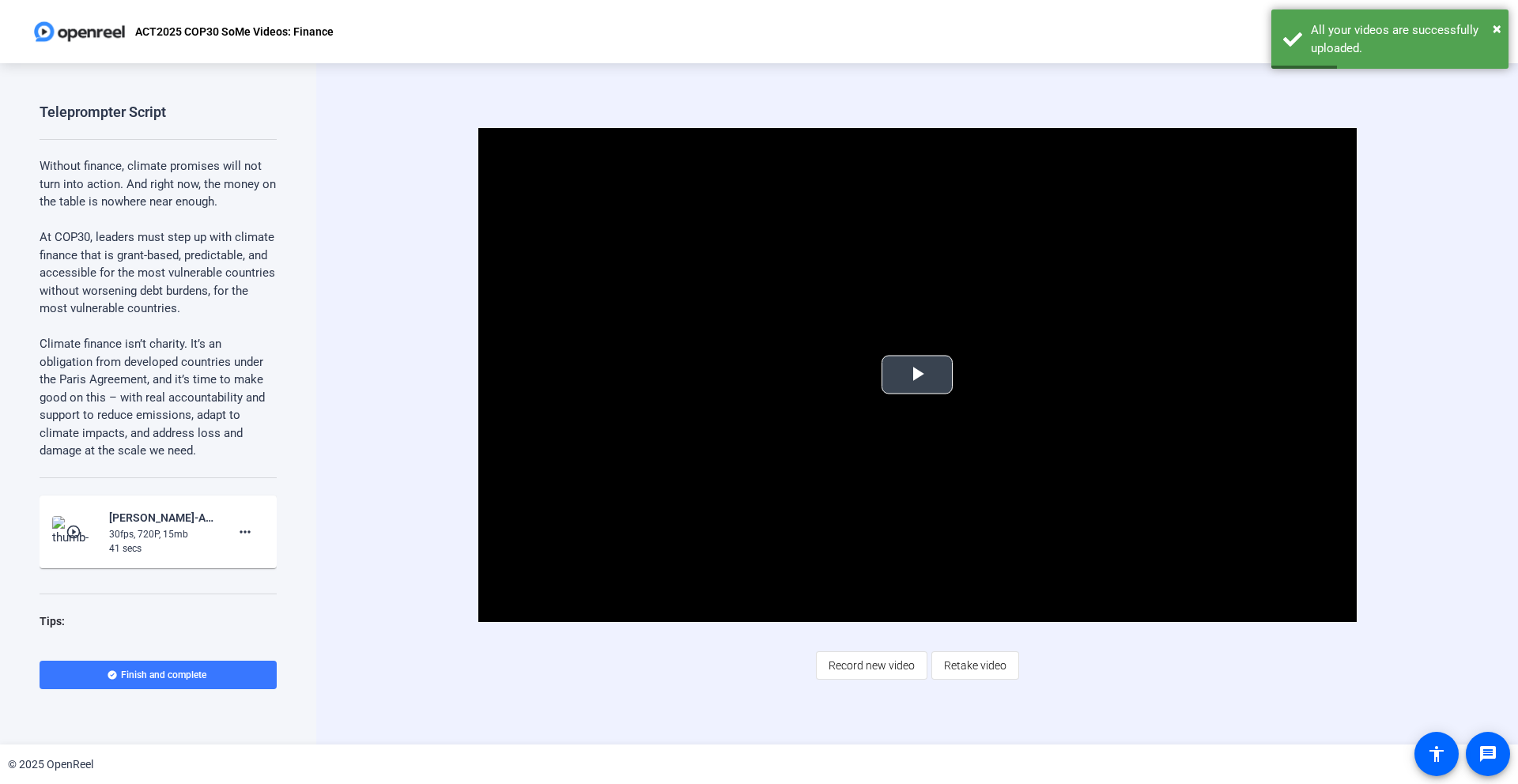
click at [917, 375] on span "Video Player" at bounding box center [917, 375] width 0 height 0
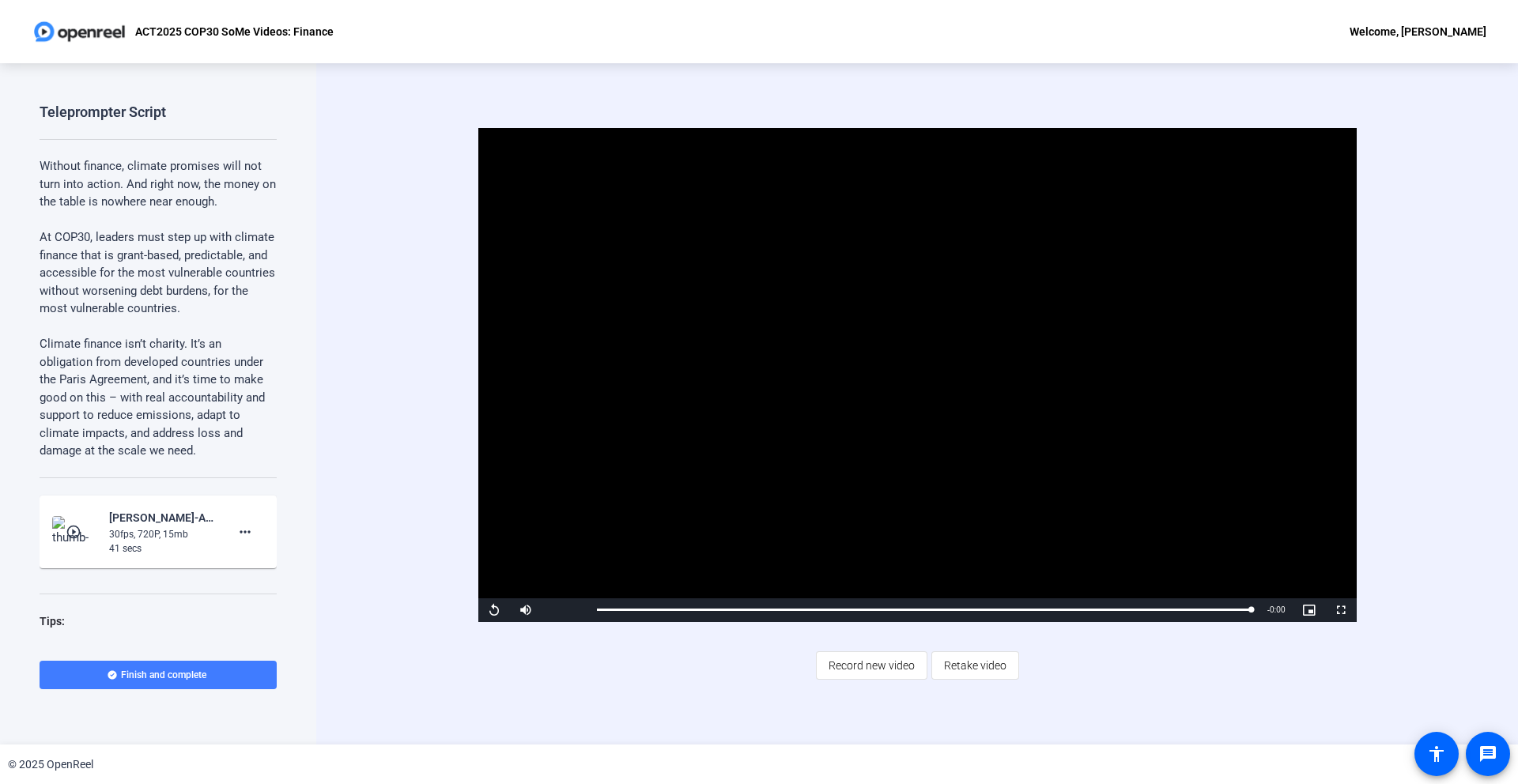
click at [194, 676] on span "Finish and complete" at bounding box center [164, 674] width 85 height 13
